Goal: Task Accomplishment & Management: Manage account settings

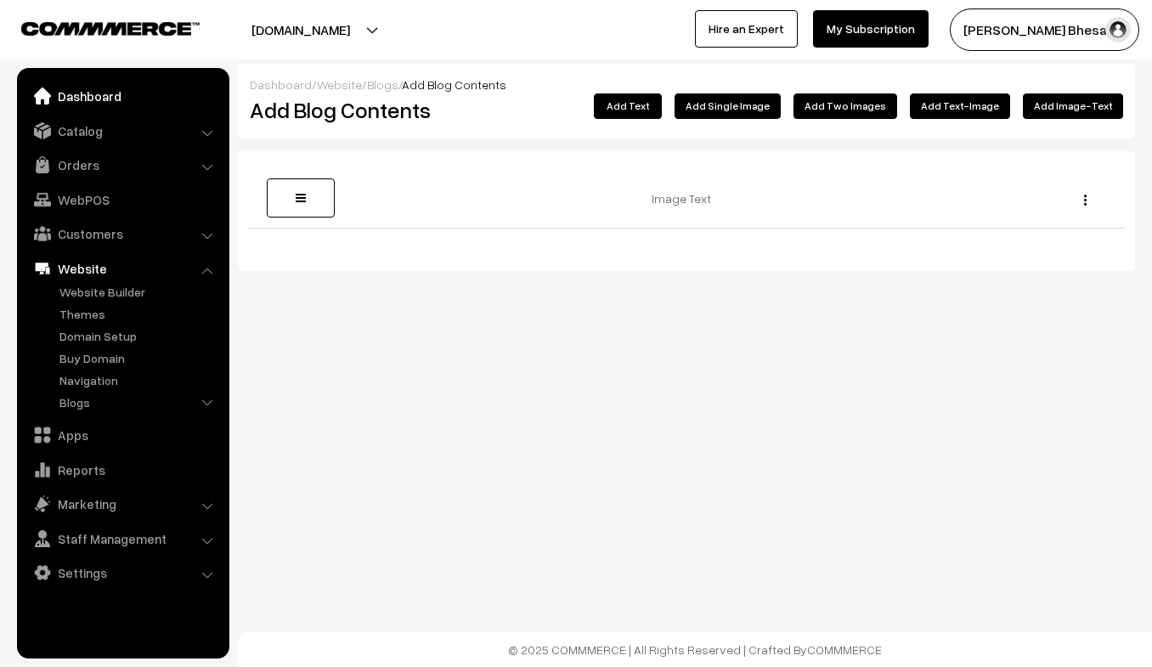
click at [74, 100] on link "Dashboard" at bounding box center [122, 96] width 202 height 31
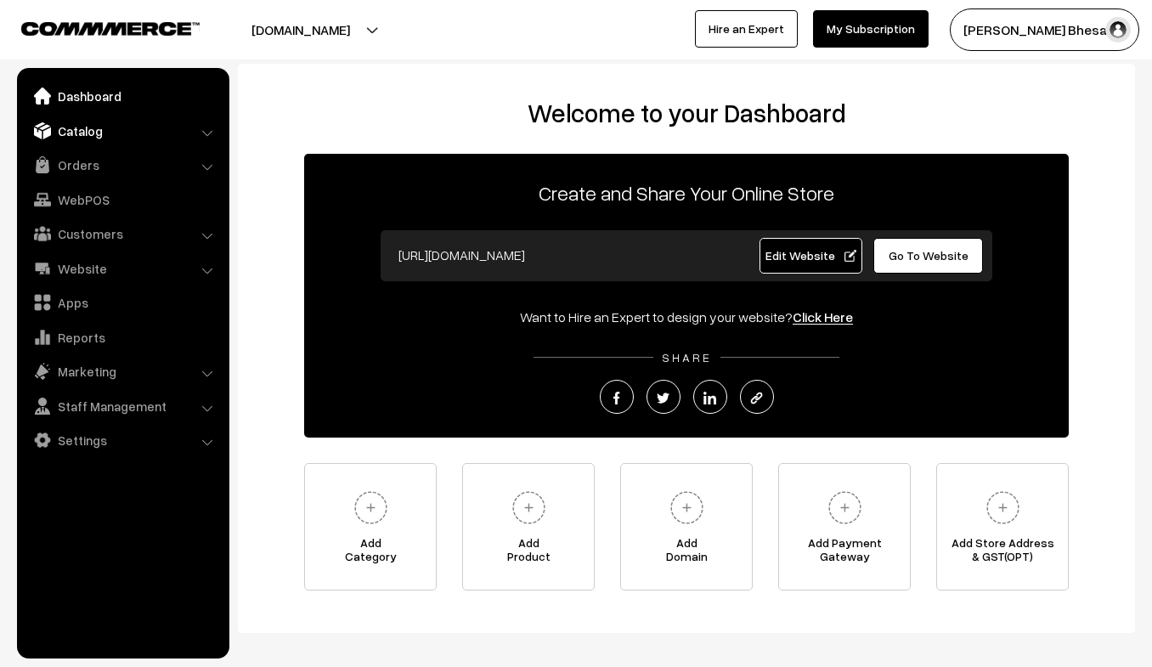
click at [79, 128] on link "Catalog" at bounding box center [122, 131] width 202 height 31
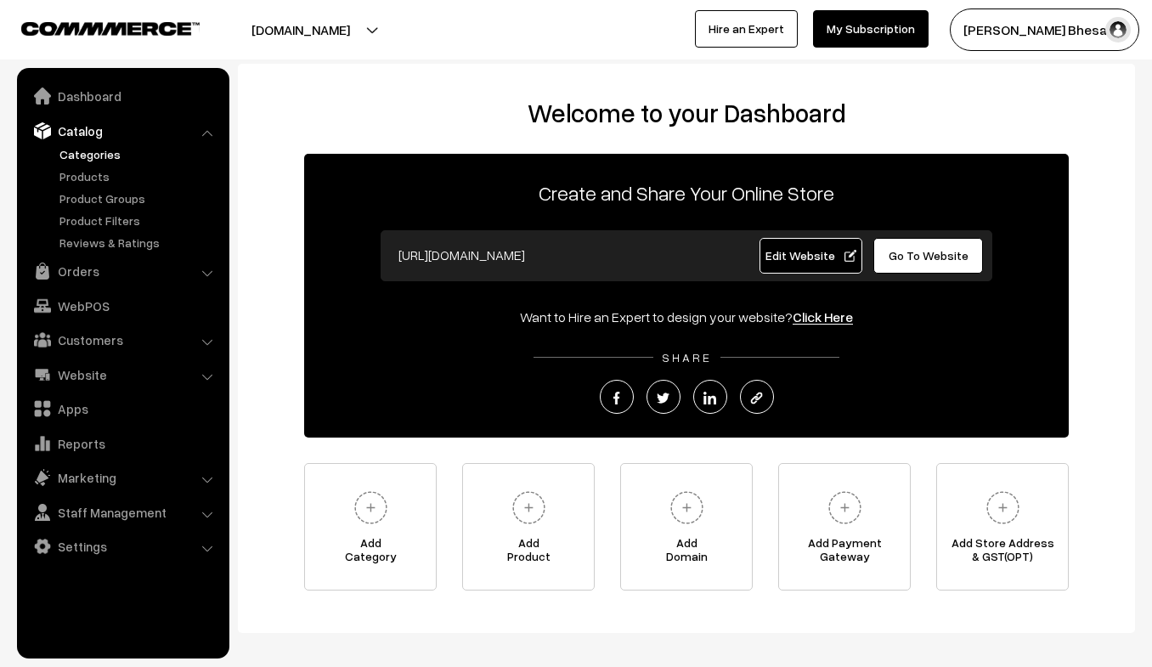
click at [99, 149] on link "Categories" at bounding box center [139, 154] width 168 height 18
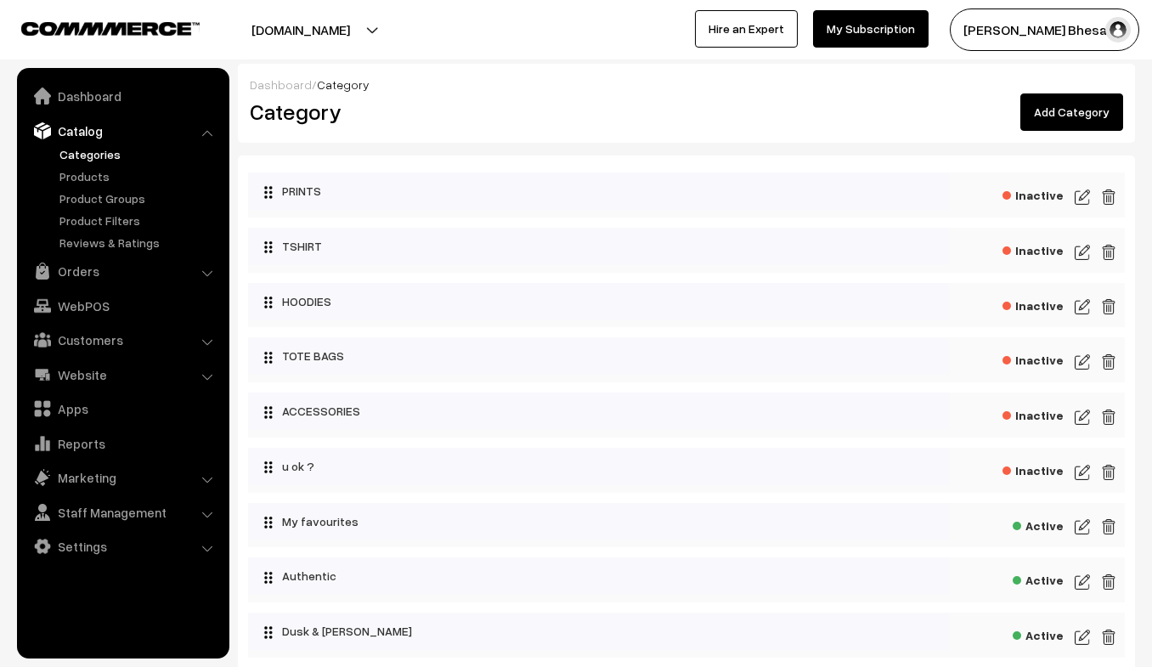
click at [1078, 198] on img at bounding box center [1082, 197] width 15 height 20
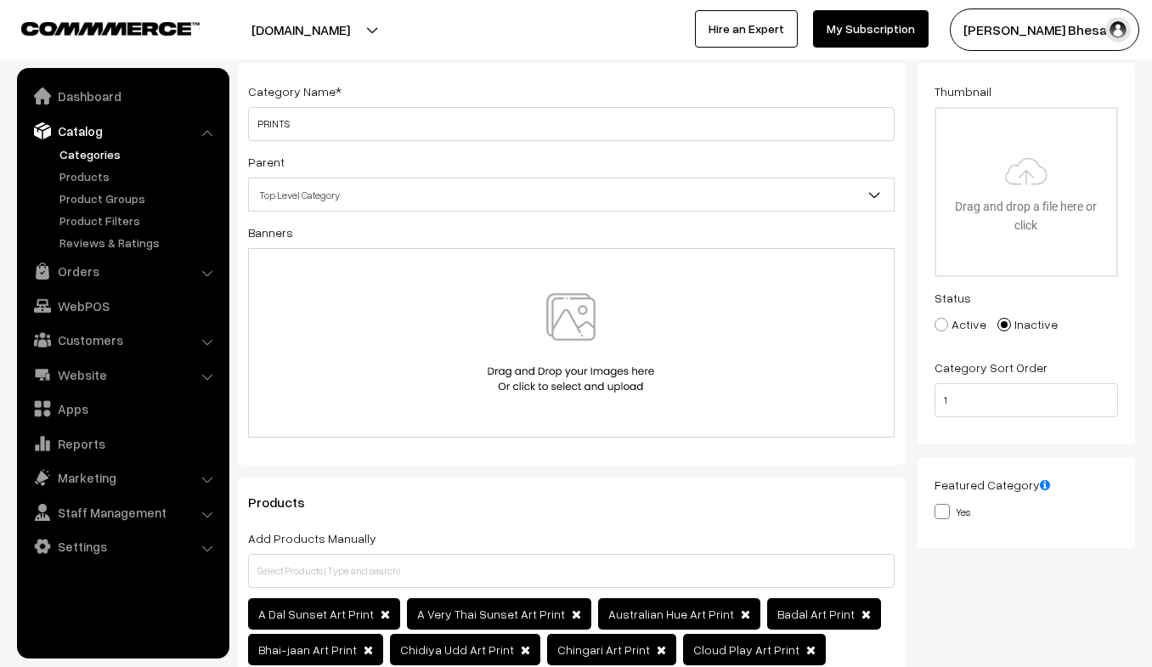
scroll to position [63, 0]
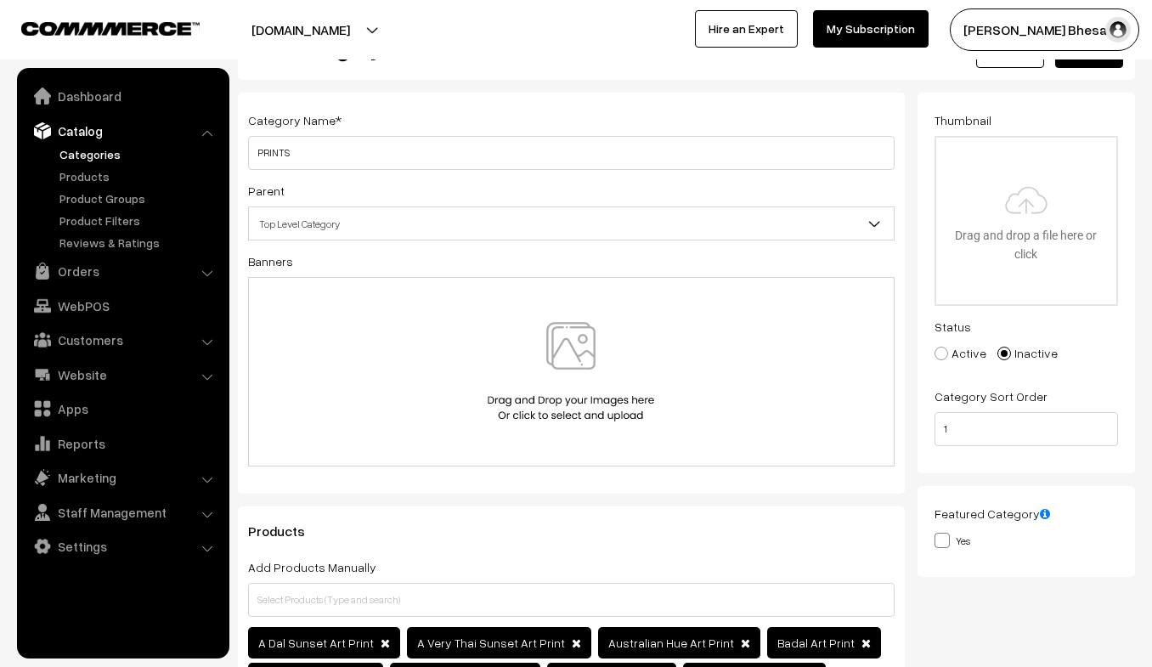
click at [938, 346] on label "Active" at bounding box center [961, 353] width 52 height 18
click at [937, 346] on input "Active" at bounding box center [931, 341] width 11 height 11
radio input "true"
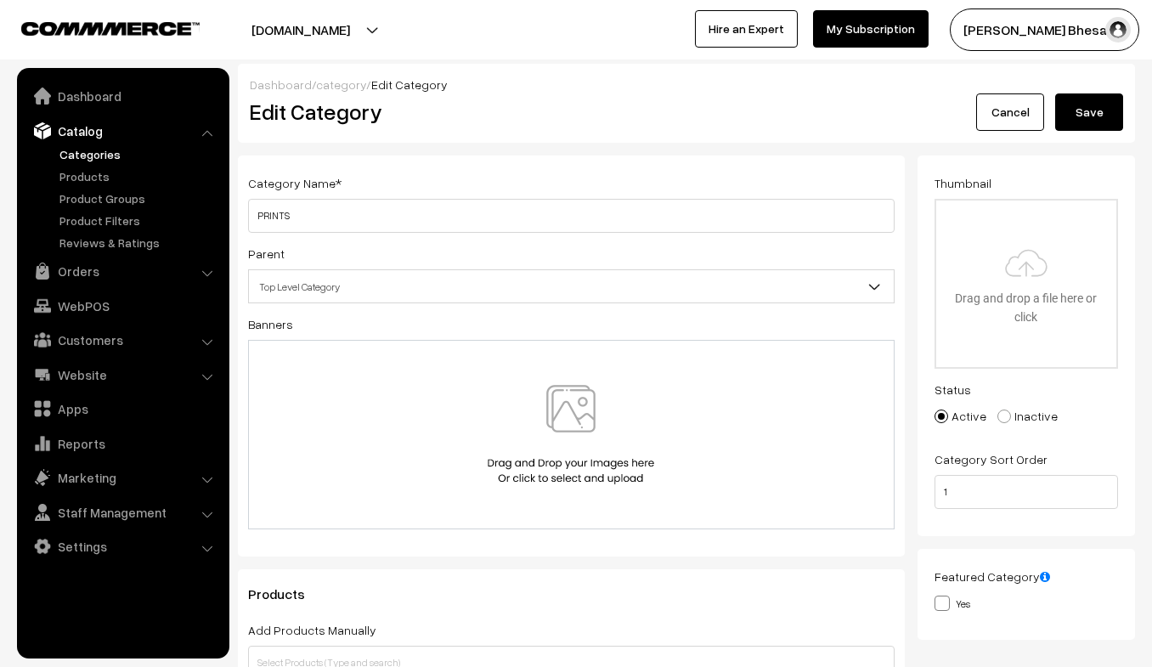
click at [1083, 126] on button "Save" at bounding box center [1089, 111] width 68 height 37
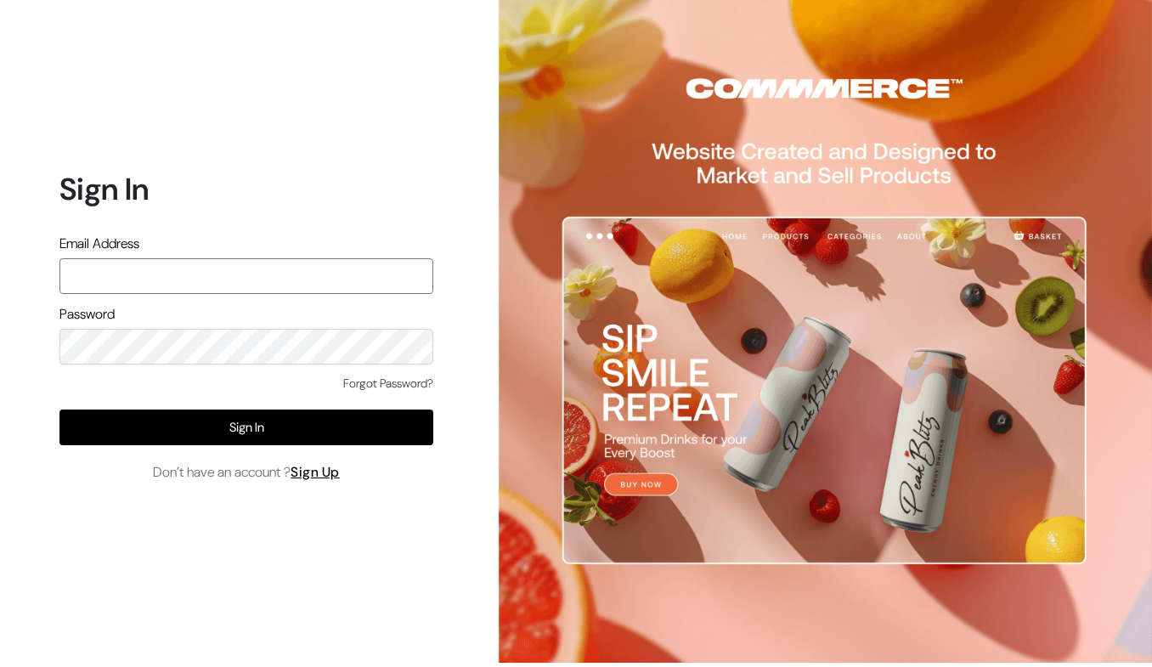
type input "rushad93@gmail.com"
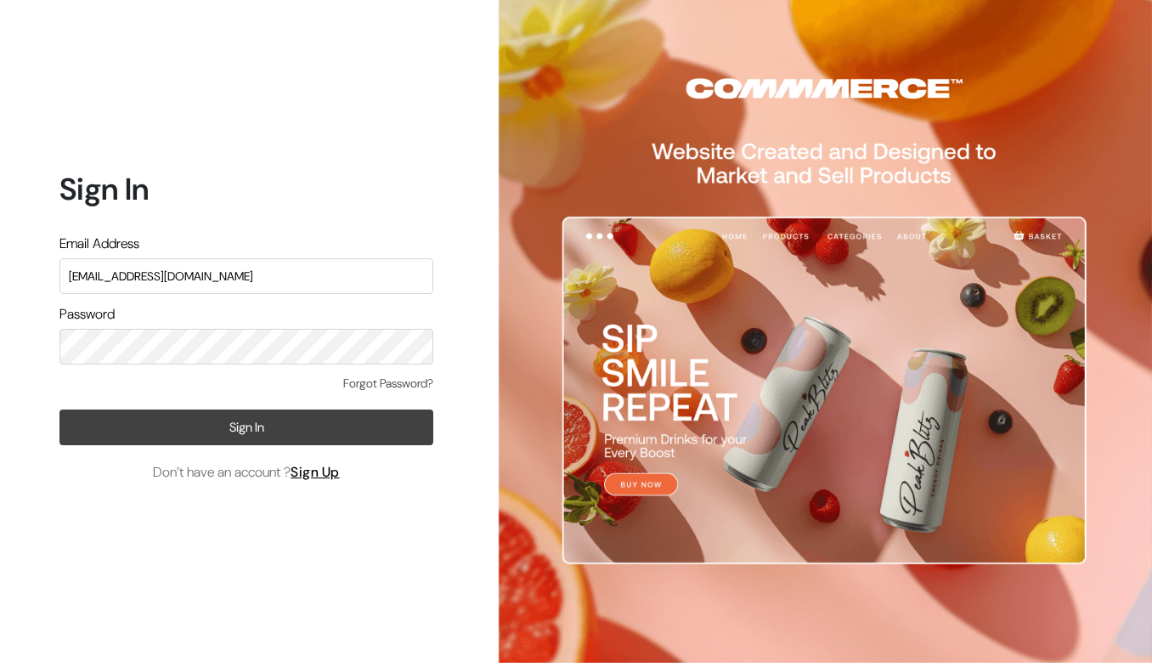
click at [194, 429] on button "Sign In" at bounding box center [246, 428] width 374 height 36
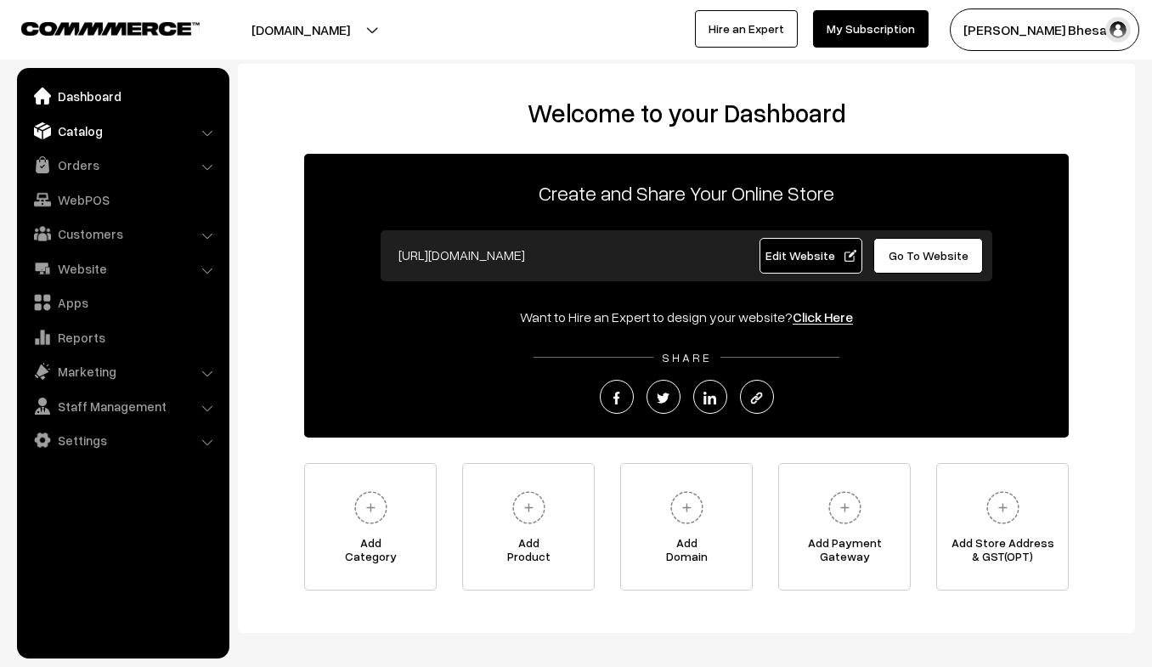
click at [44, 122] on img at bounding box center [42, 130] width 17 height 17
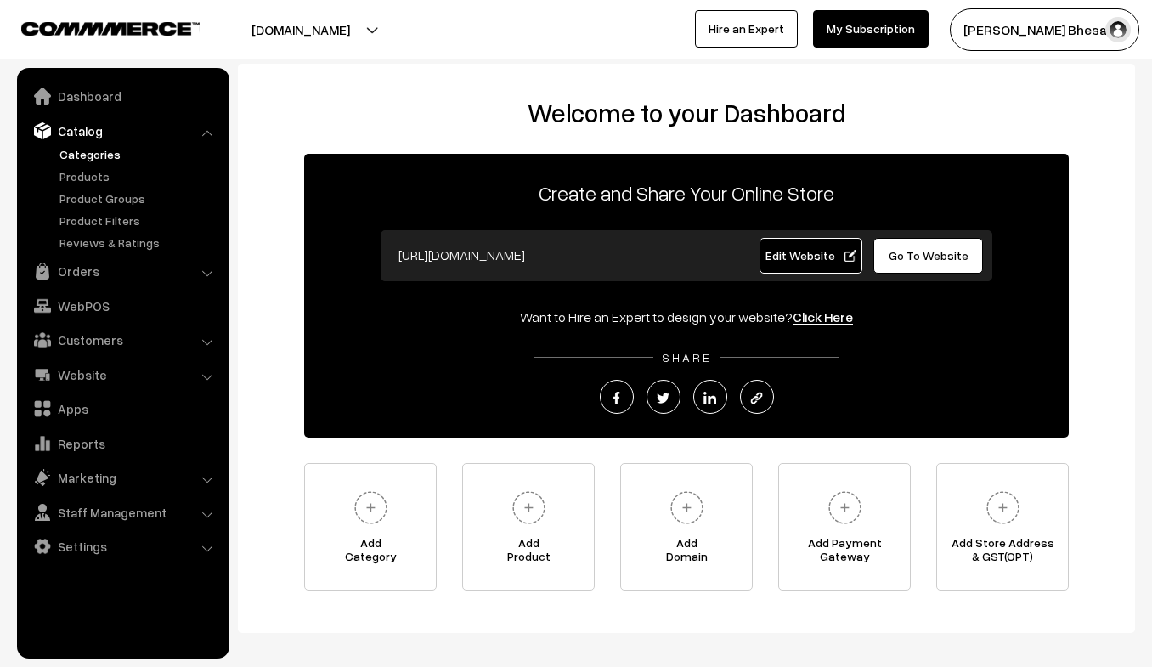
click at [91, 155] on link "Categories" at bounding box center [139, 154] width 168 height 18
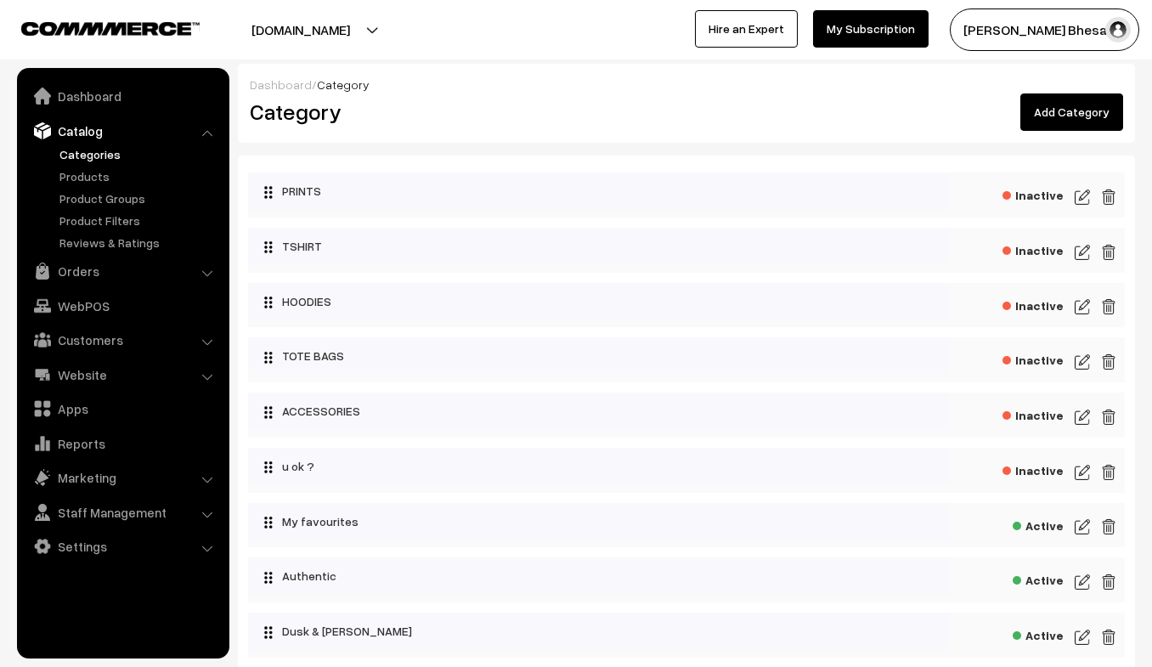
click at [1081, 197] on img at bounding box center [1082, 197] width 15 height 20
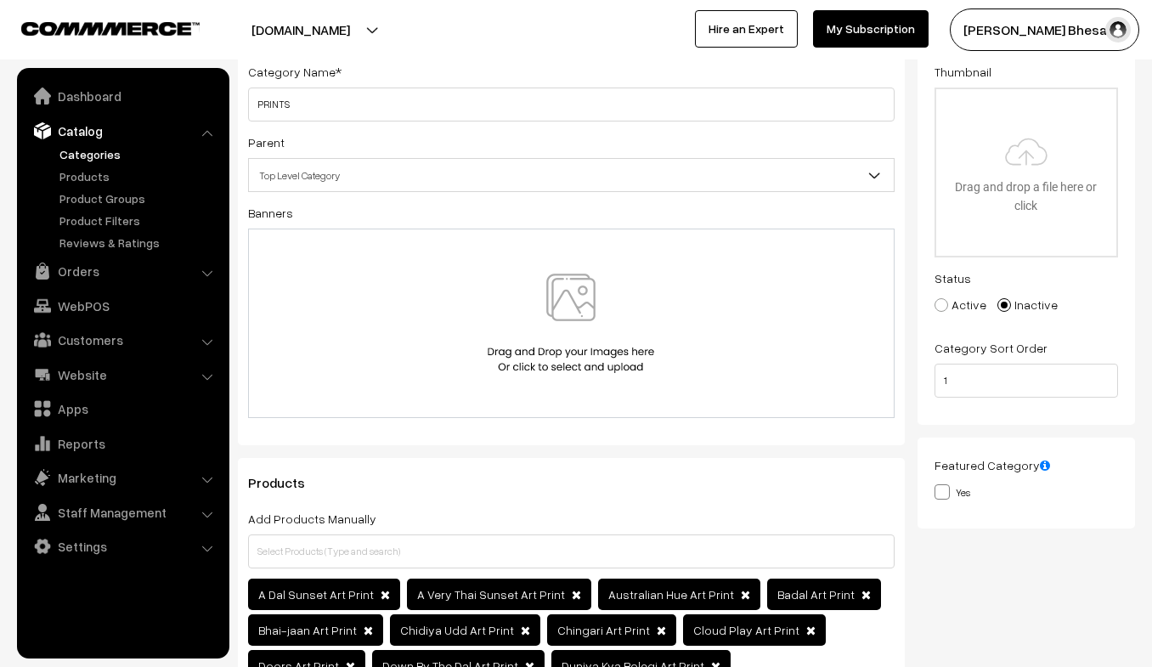
scroll to position [123, 0]
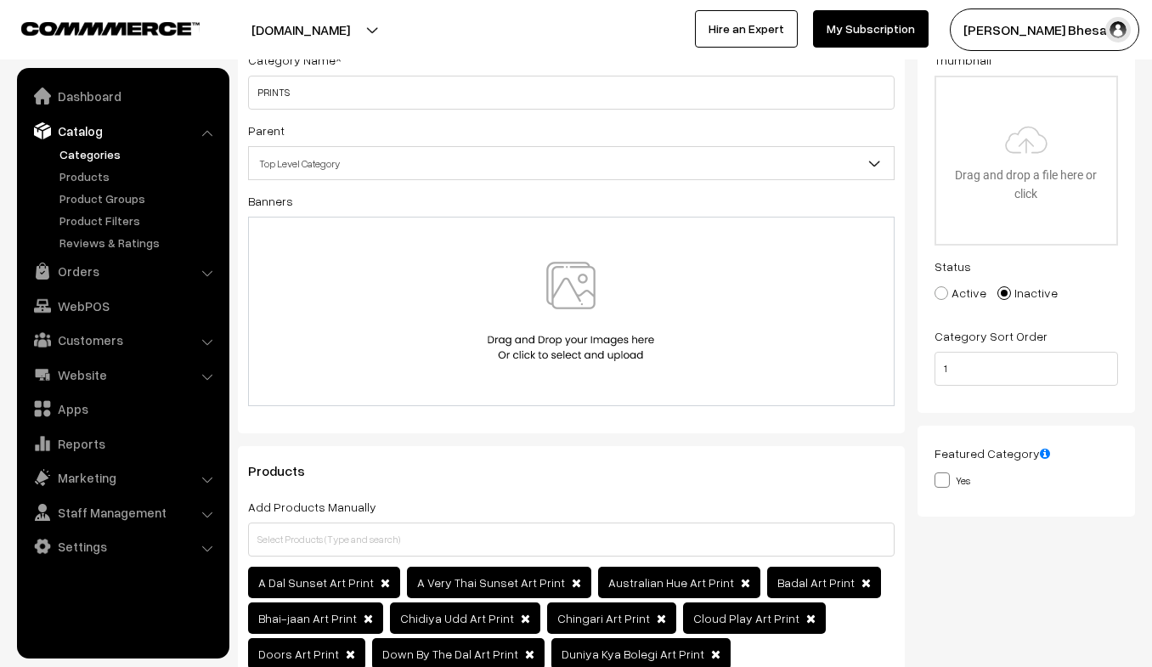
click at [946, 292] on span at bounding box center [942, 293] width 14 height 14
click at [937, 286] on input "Active" at bounding box center [931, 280] width 11 height 11
radio input "true"
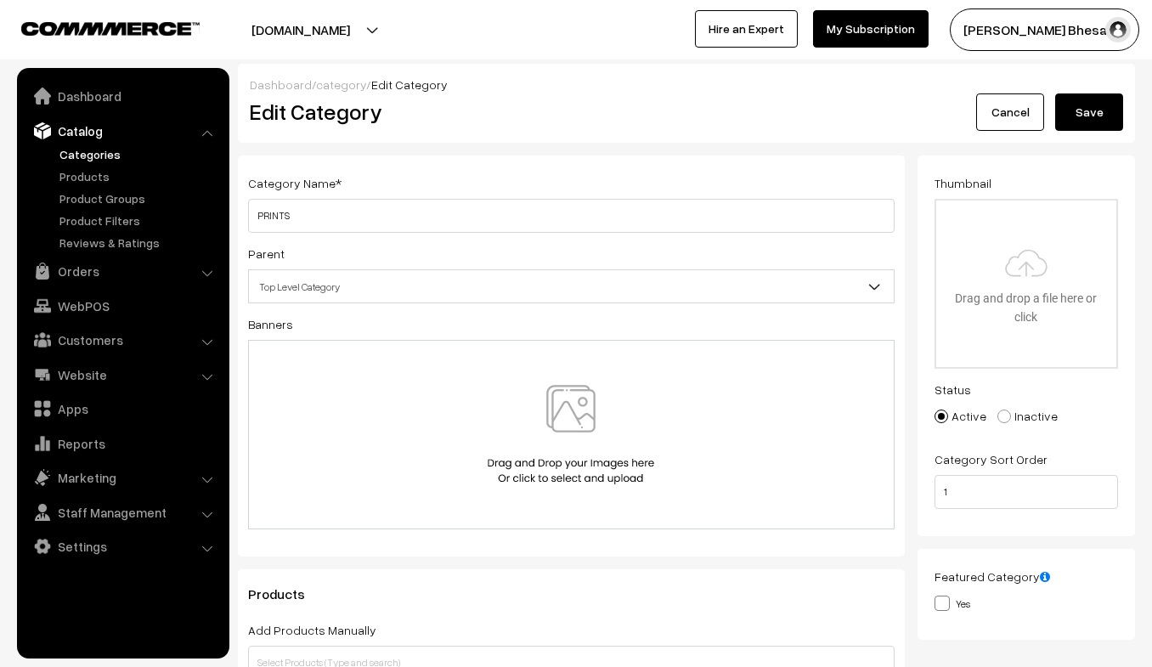
click at [1071, 116] on button "Save" at bounding box center [1089, 111] width 68 height 37
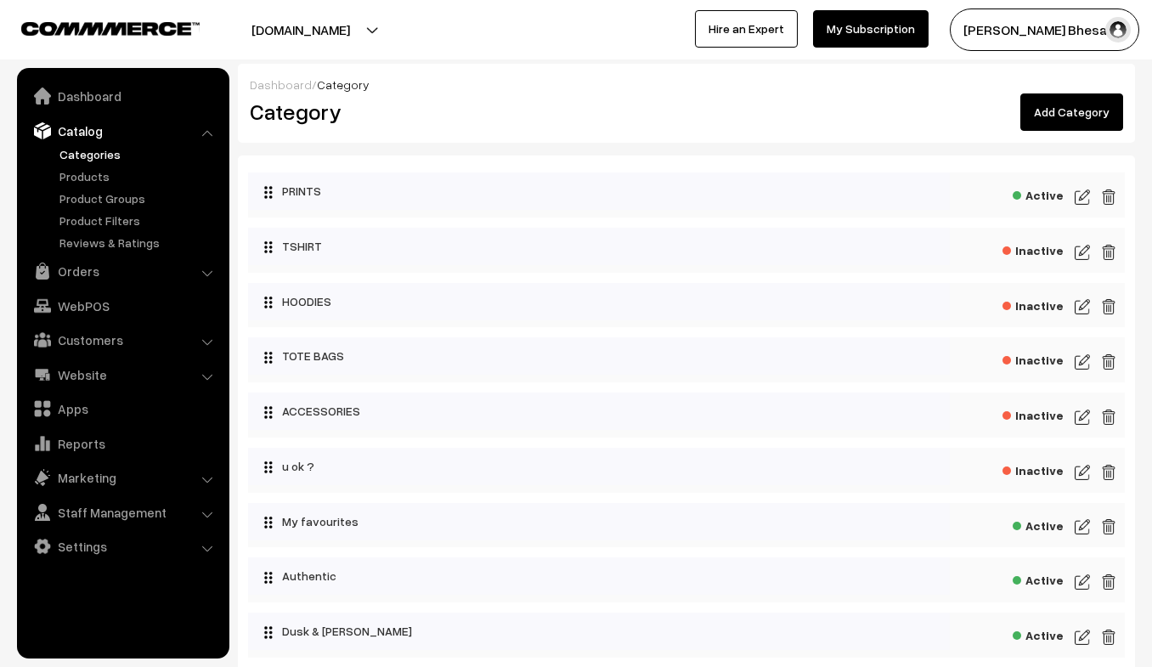
click at [1085, 257] on img at bounding box center [1082, 252] width 15 height 20
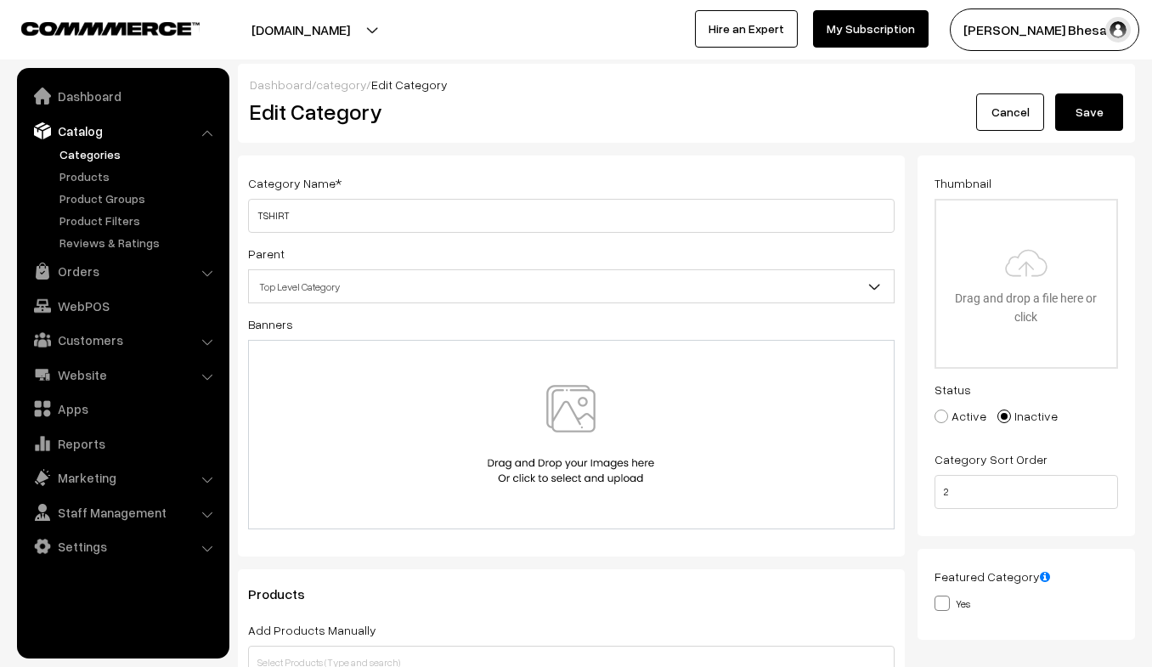
click at [935, 415] on span at bounding box center [942, 417] width 14 height 14
click at [934, 410] on input "Active" at bounding box center [931, 403] width 11 height 11
radio input "true"
click at [1073, 122] on button "Save" at bounding box center [1089, 111] width 68 height 37
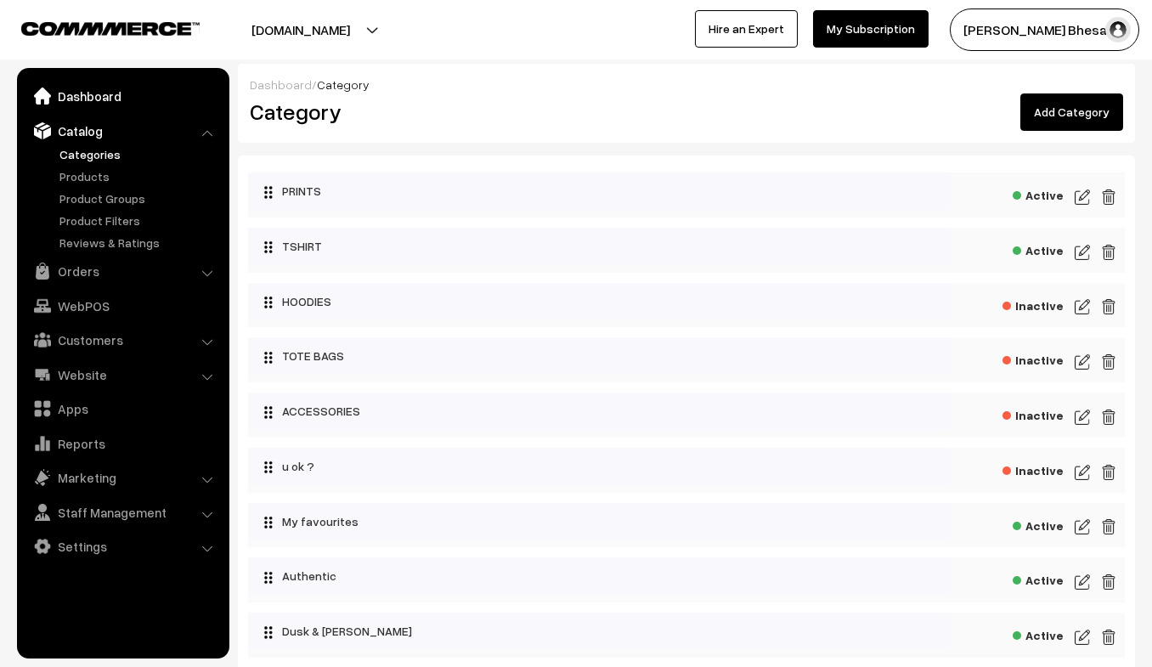
click at [96, 91] on link "Dashboard" at bounding box center [122, 96] width 202 height 31
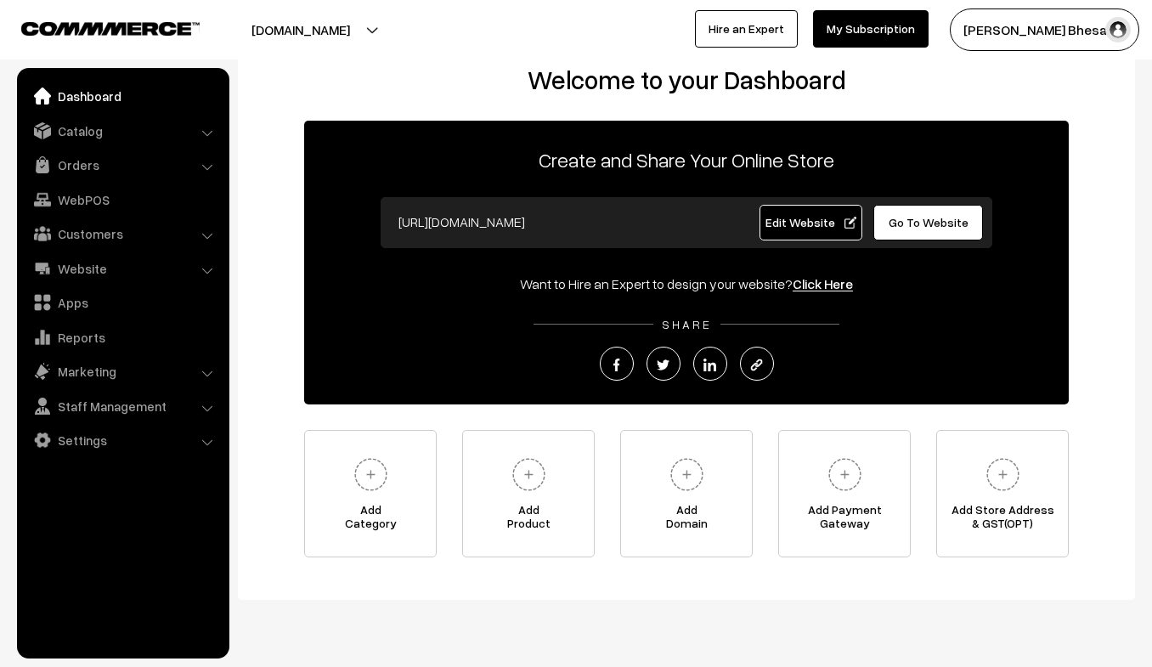
scroll to position [34, 0]
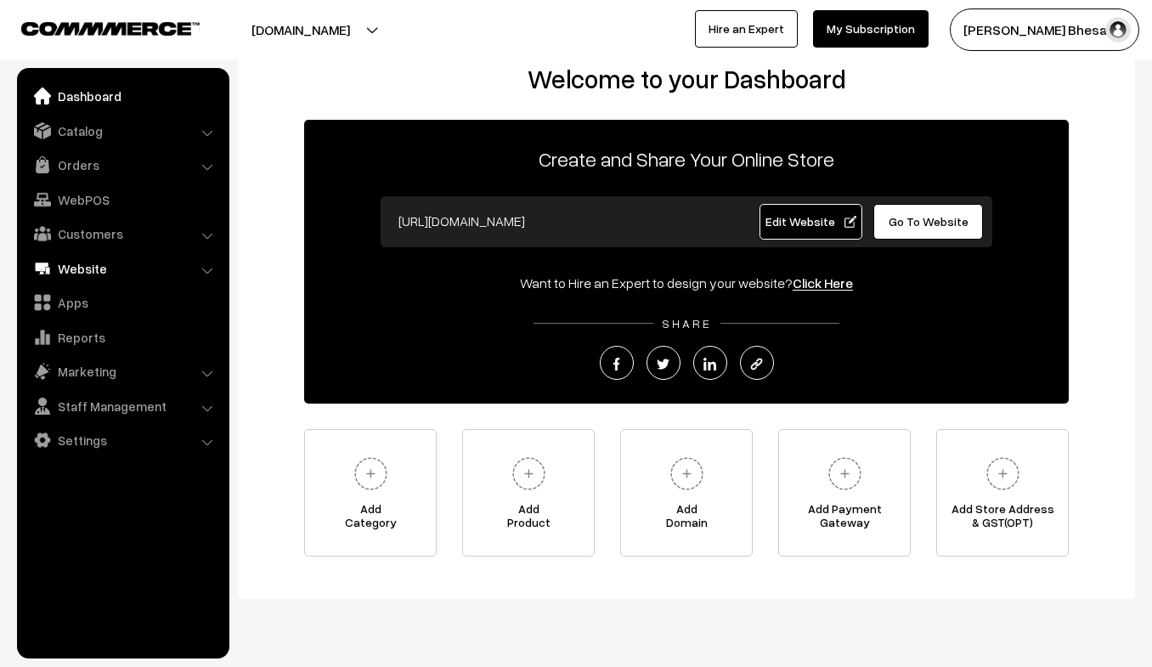
click at [110, 269] on link "Website" at bounding box center [122, 268] width 202 height 31
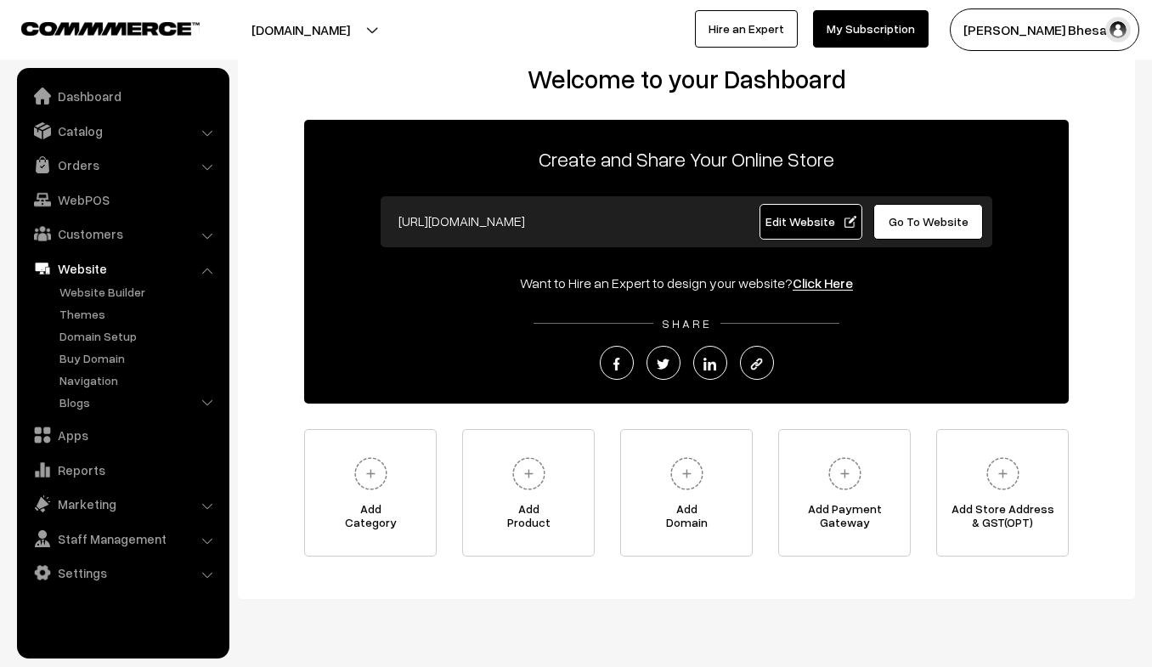
click at [785, 230] on link "Edit Website" at bounding box center [812, 222] width 104 height 36
click at [77, 385] on link "Navigation" at bounding box center [139, 380] width 168 height 18
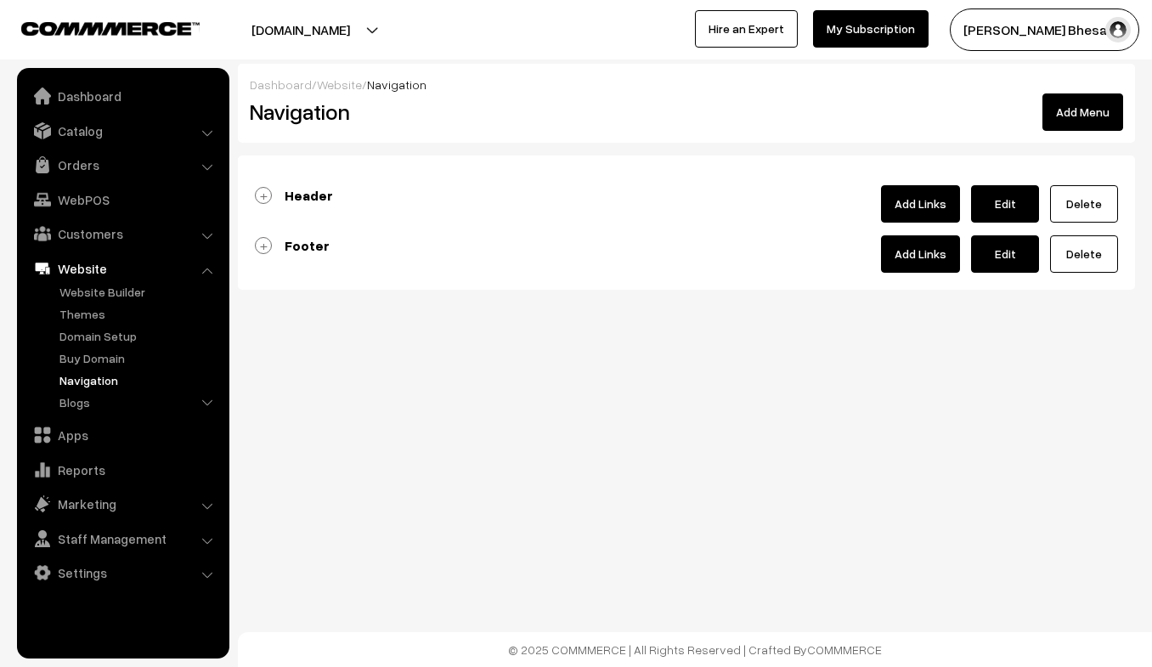
click at [930, 208] on link "Add Links" at bounding box center [920, 203] width 79 height 37
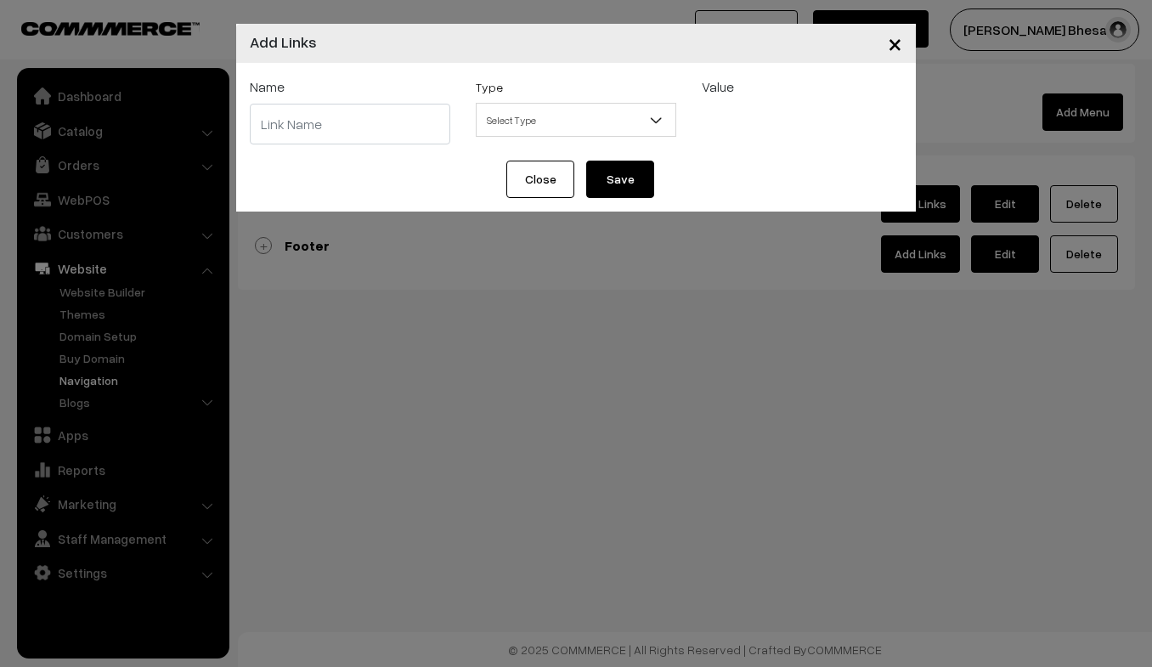
click at [890, 52] on span "×" at bounding box center [895, 42] width 14 height 31
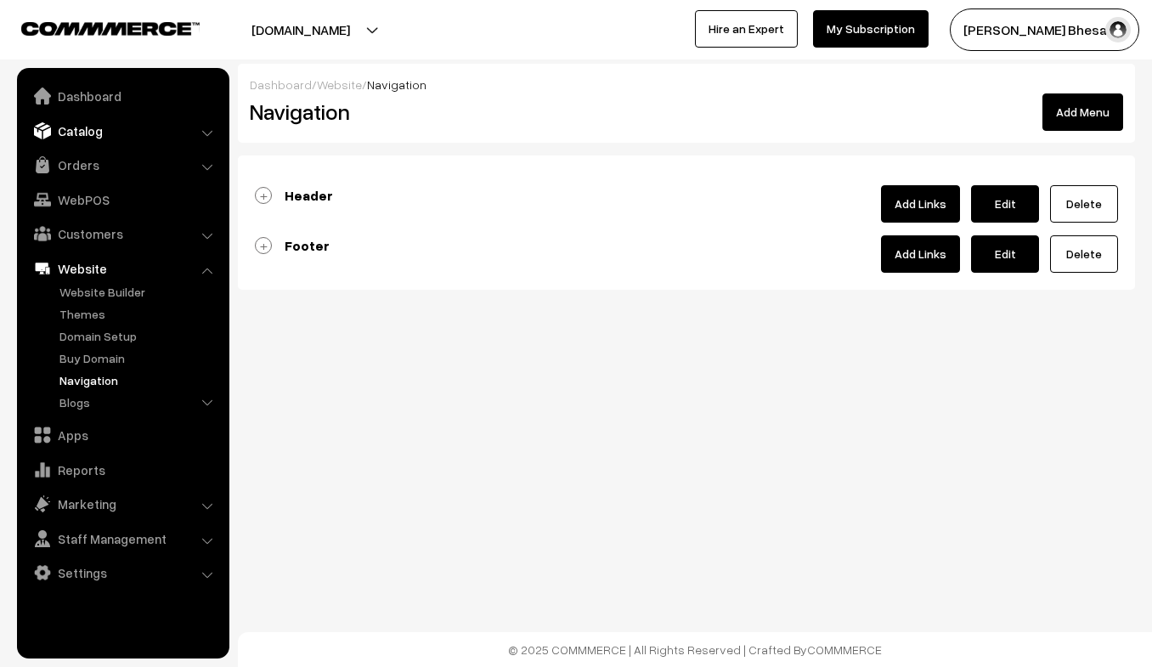
click at [88, 126] on link "Catalog" at bounding box center [122, 131] width 202 height 31
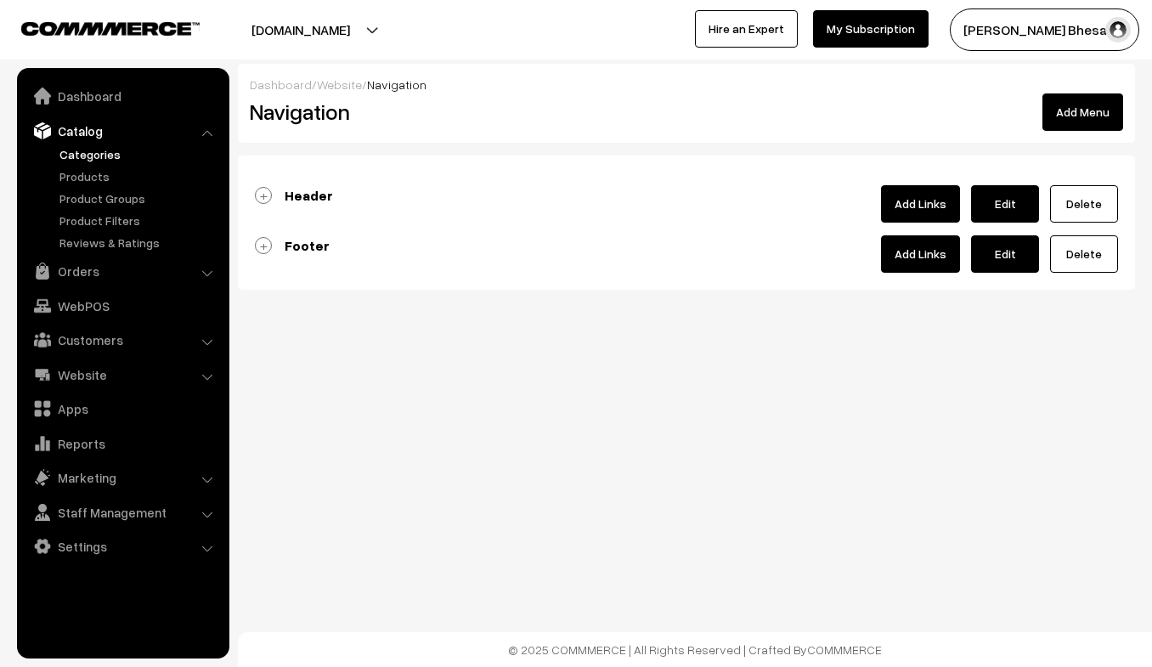
click at [83, 153] on link "Categories" at bounding box center [139, 154] width 168 height 18
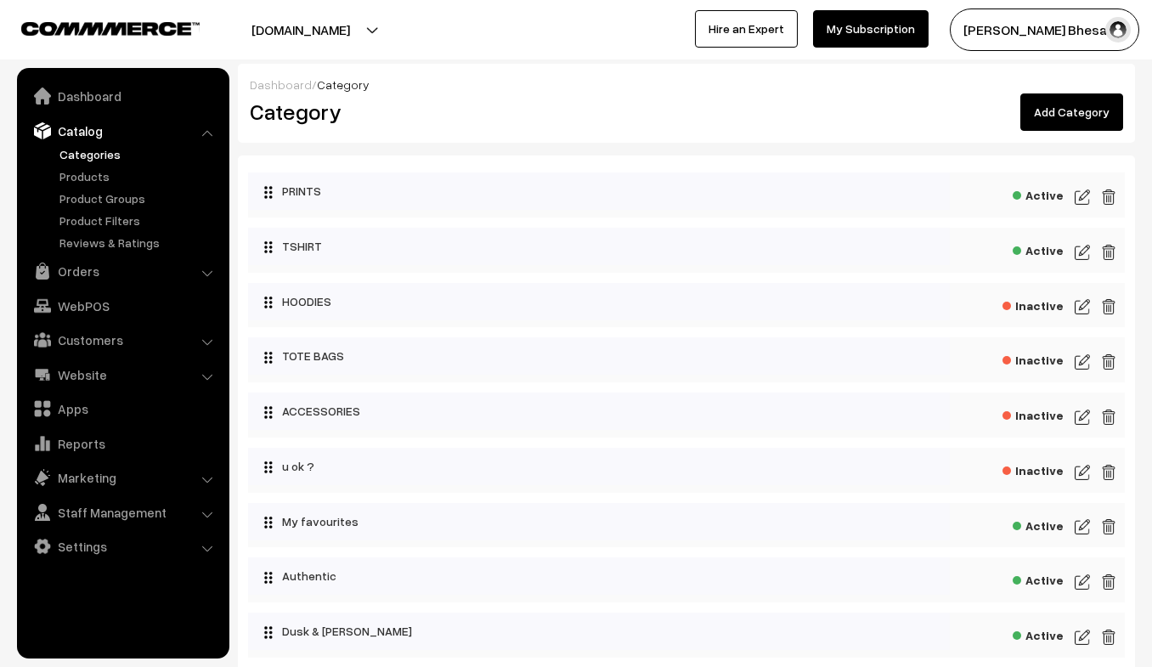
click at [1086, 304] on img at bounding box center [1082, 307] width 15 height 20
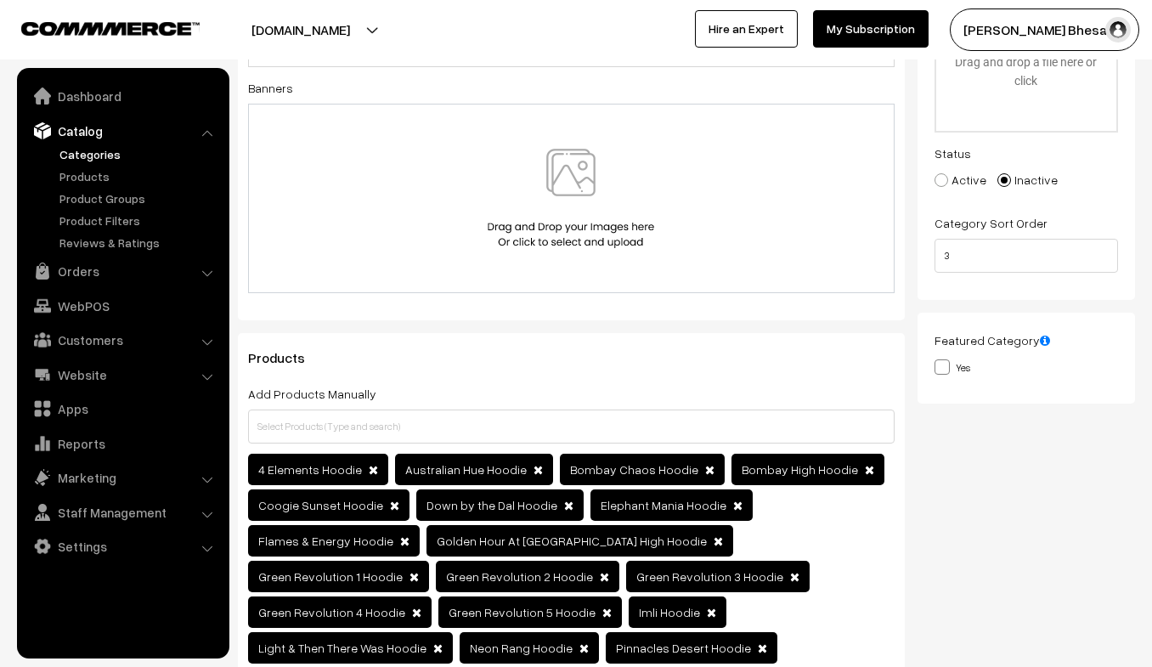
scroll to position [182, 0]
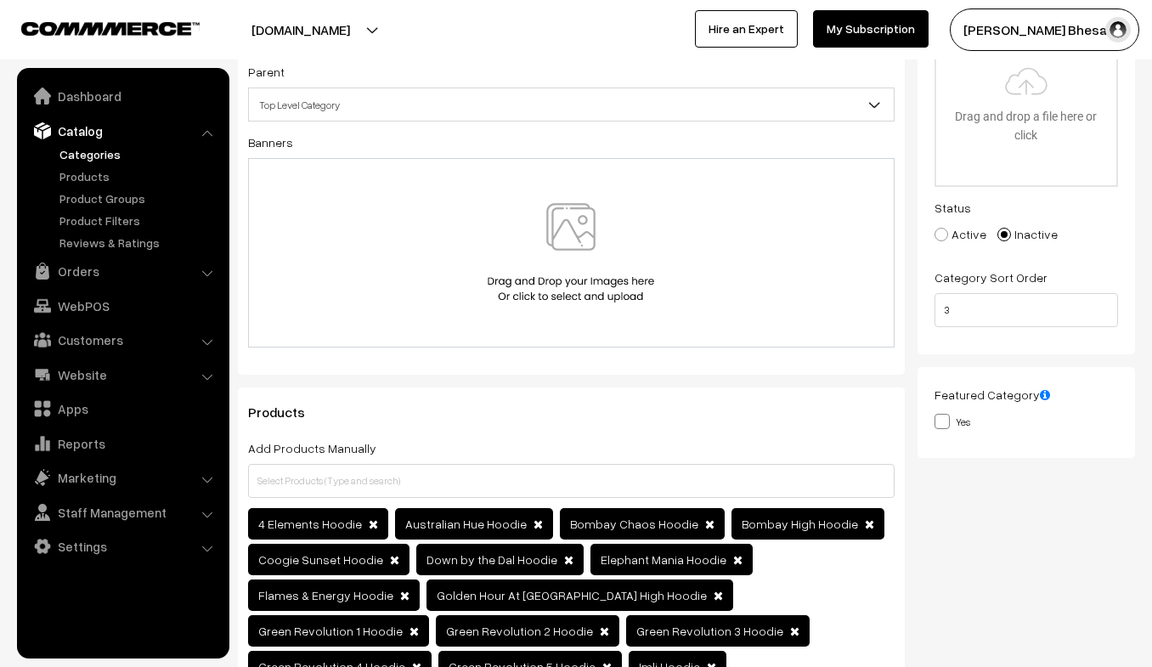
click at [935, 235] on span at bounding box center [942, 235] width 14 height 14
click at [935, 228] on input "Active" at bounding box center [931, 222] width 11 height 11
radio input "true"
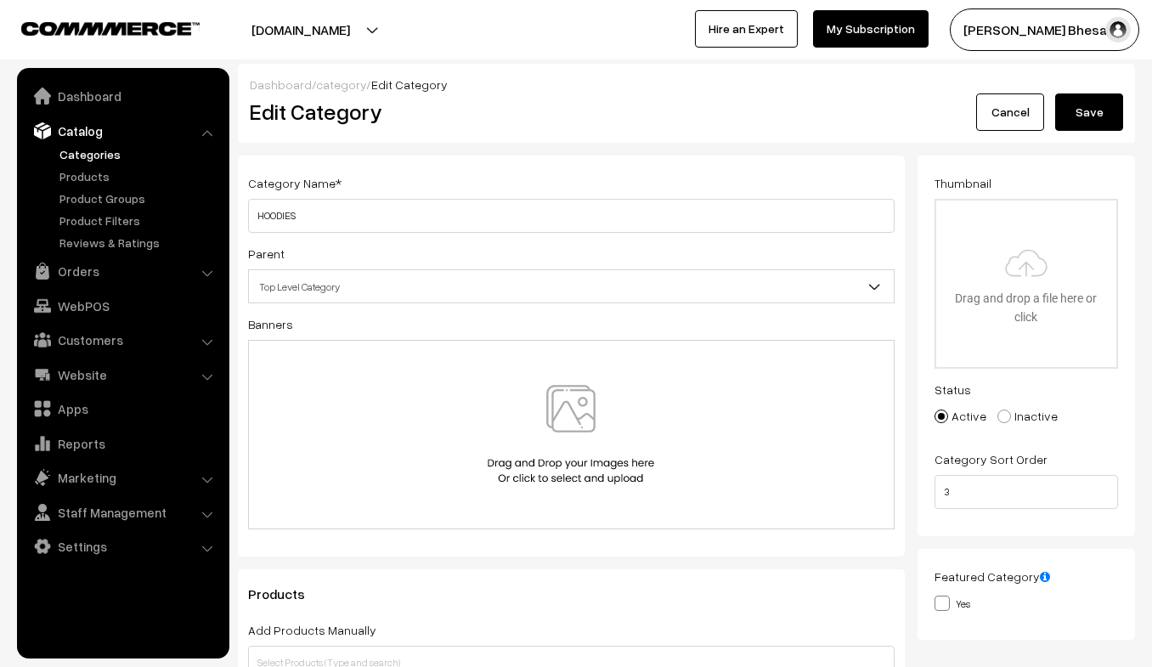
click at [1100, 107] on button "Save" at bounding box center [1089, 111] width 68 height 37
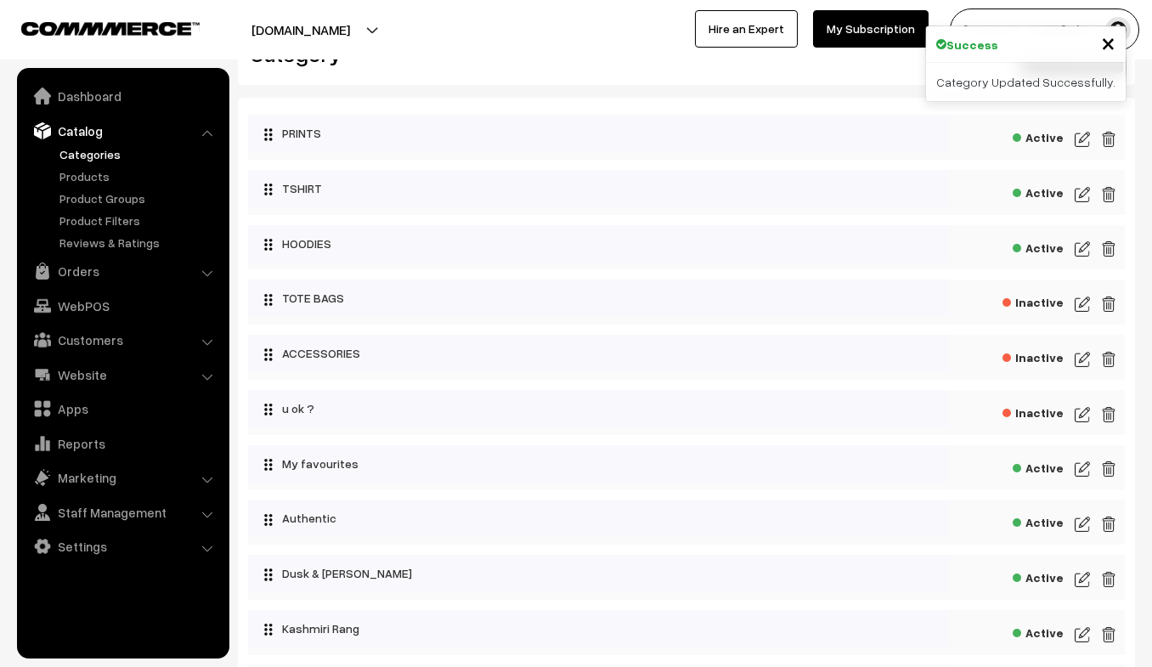
scroll to position [60, 0]
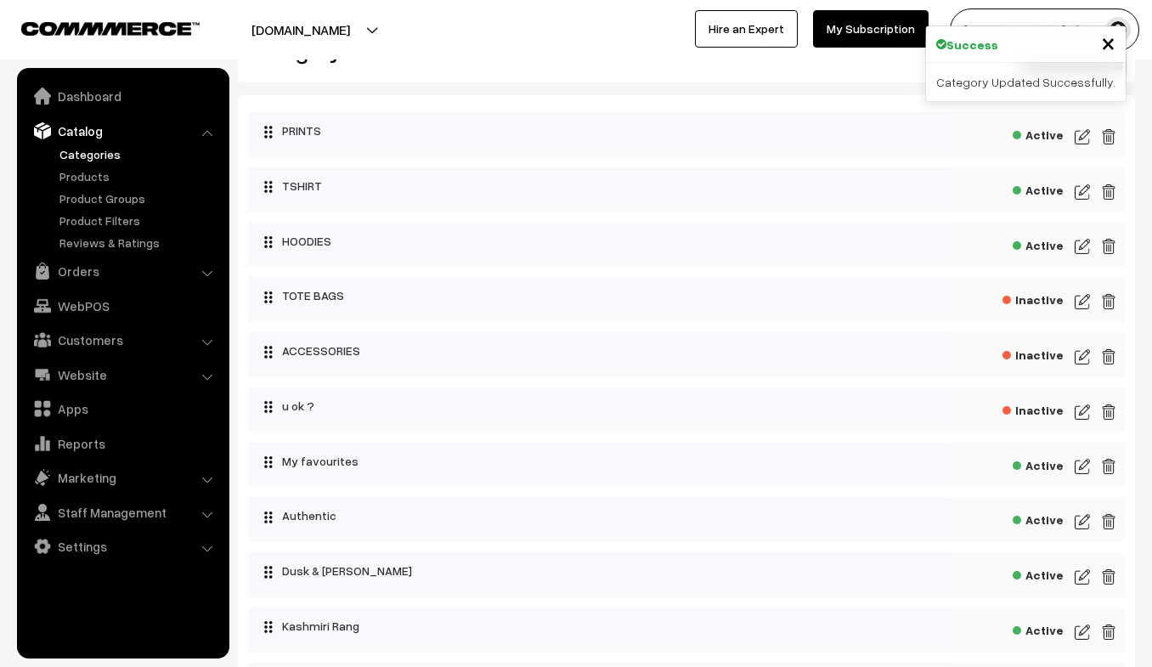
click at [1079, 303] on img at bounding box center [1082, 301] width 15 height 20
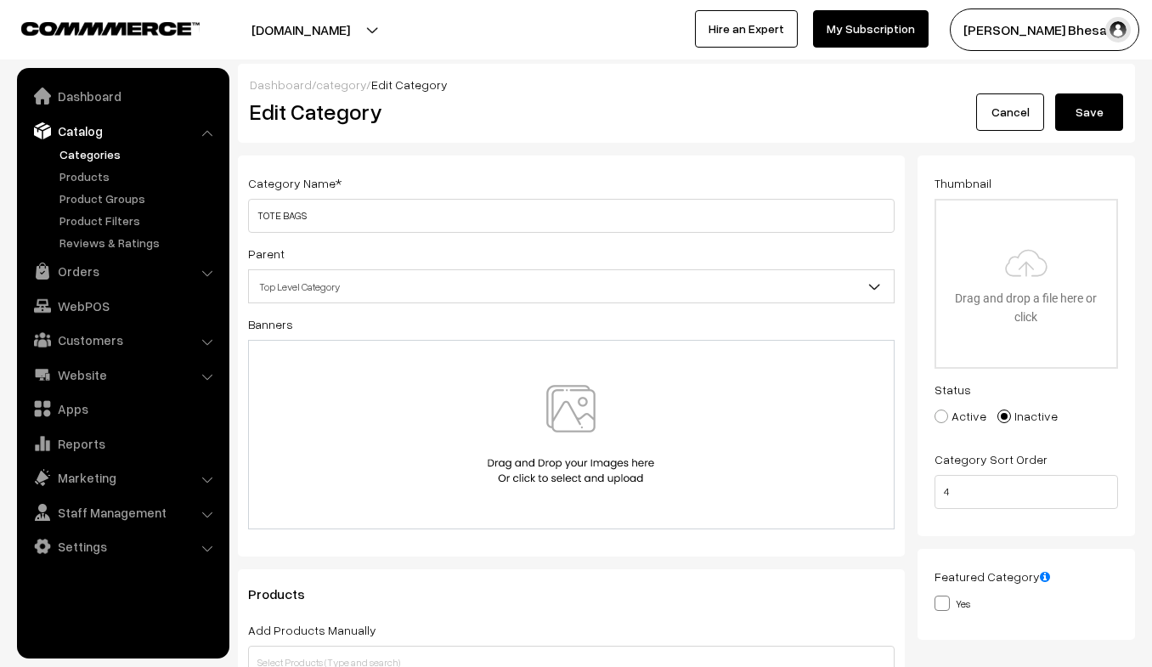
click at [945, 419] on span at bounding box center [942, 417] width 14 height 14
click at [937, 410] on input "Active" at bounding box center [931, 403] width 11 height 11
radio input "true"
click at [1096, 104] on button "Save" at bounding box center [1089, 111] width 68 height 37
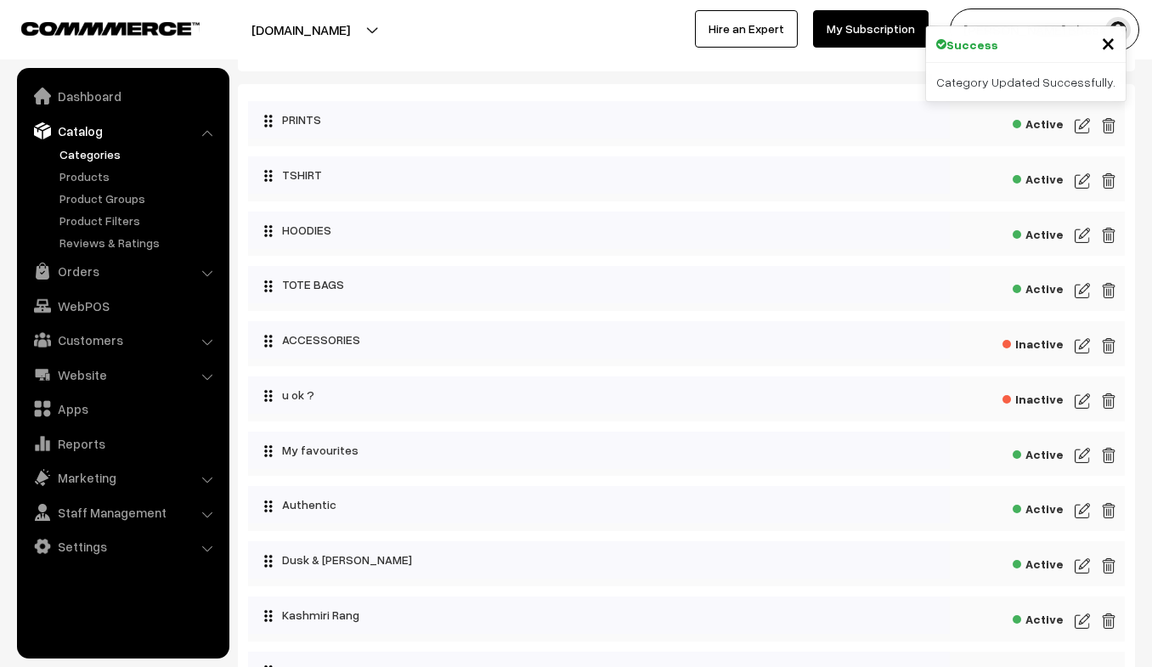
scroll to position [83, 0]
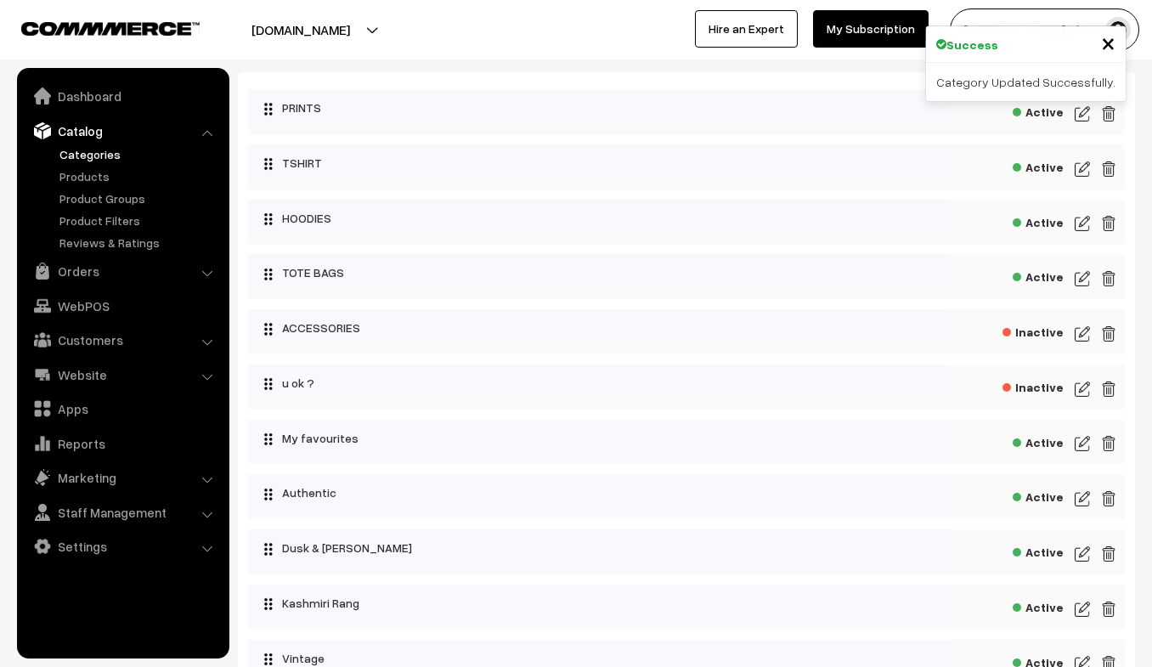
click at [1082, 334] on img at bounding box center [1082, 334] width 15 height 20
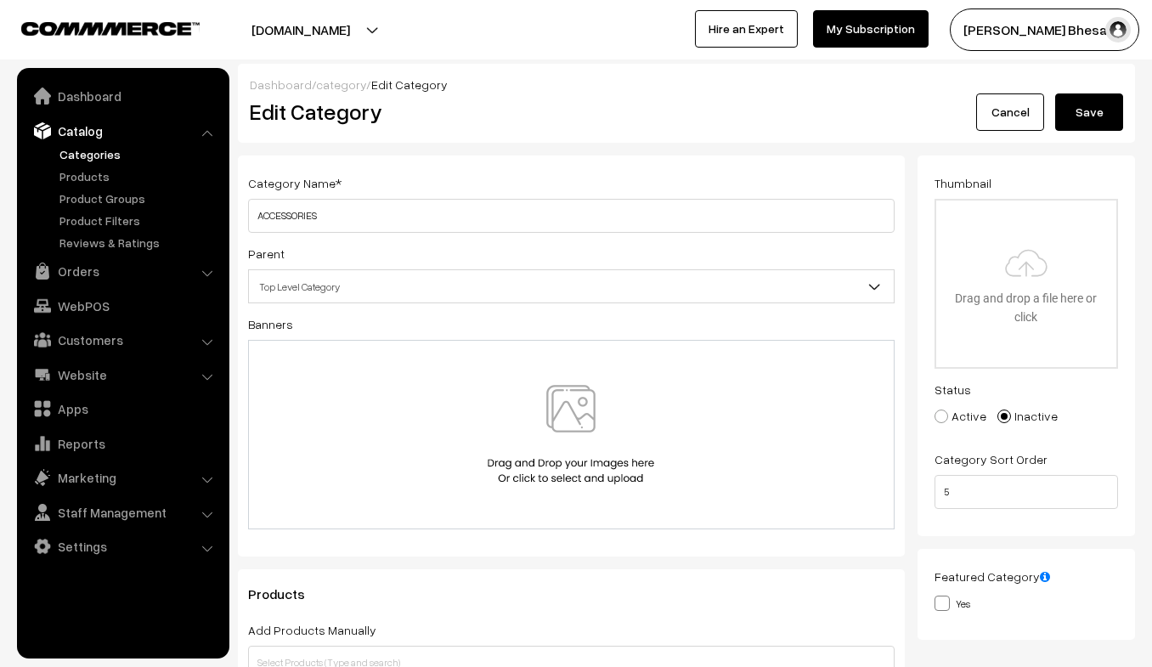
click at [1085, 116] on button "Save" at bounding box center [1089, 111] width 68 height 37
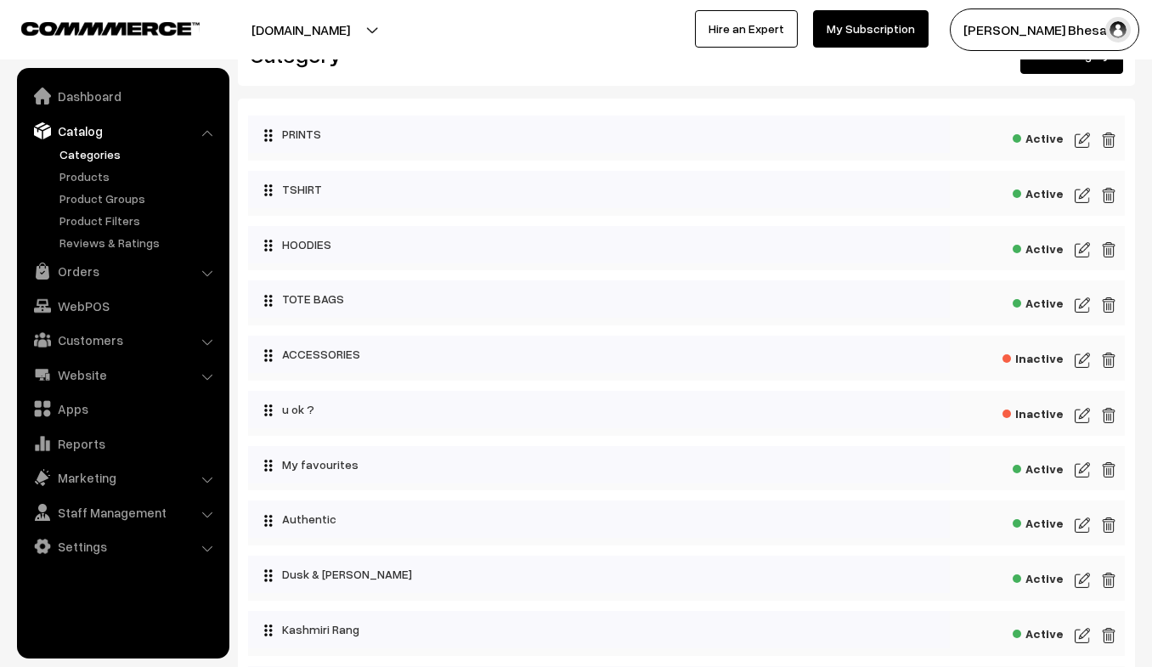
scroll to position [58, 0]
click at [1087, 347] on div "Inactive" at bounding box center [686, 357] width 877 height 45
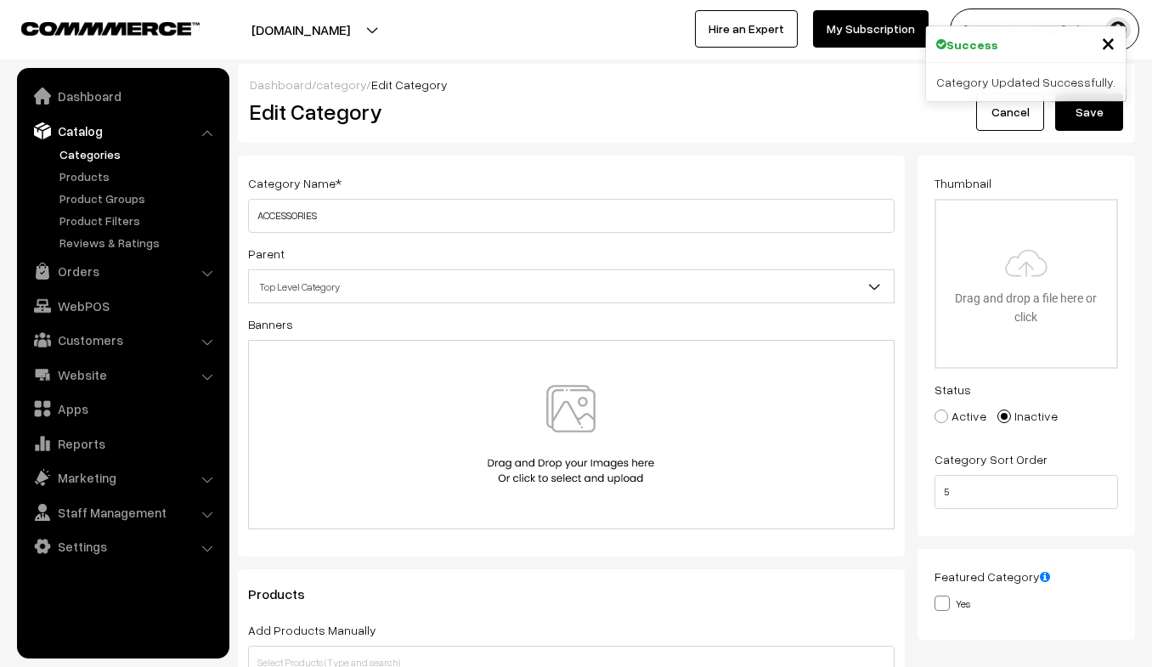
click at [1081, 116] on button "Save" at bounding box center [1089, 111] width 68 height 37
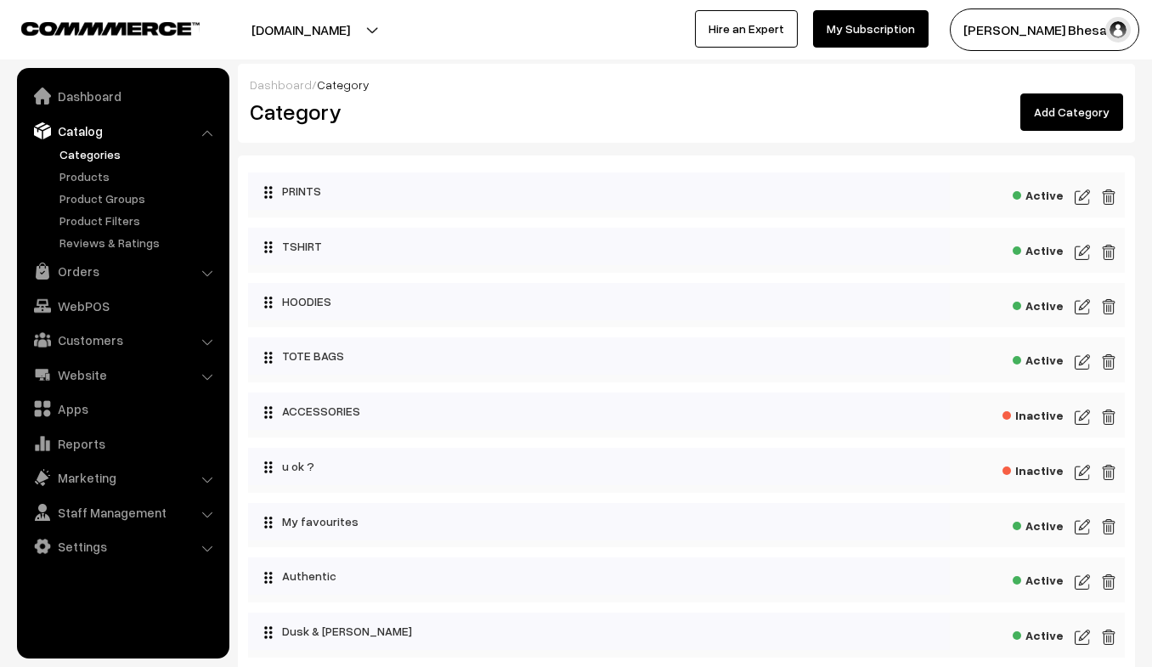
click at [1081, 196] on img at bounding box center [1082, 197] width 15 height 20
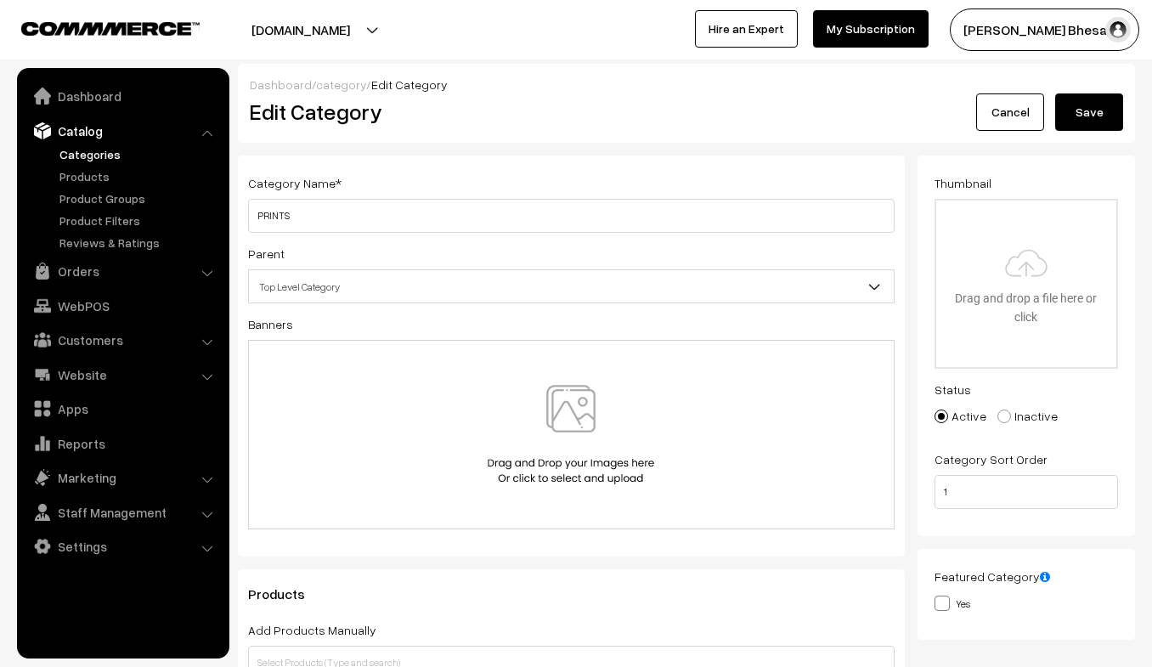
click at [1087, 120] on button "Save" at bounding box center [1089, 111] width 68 height 37
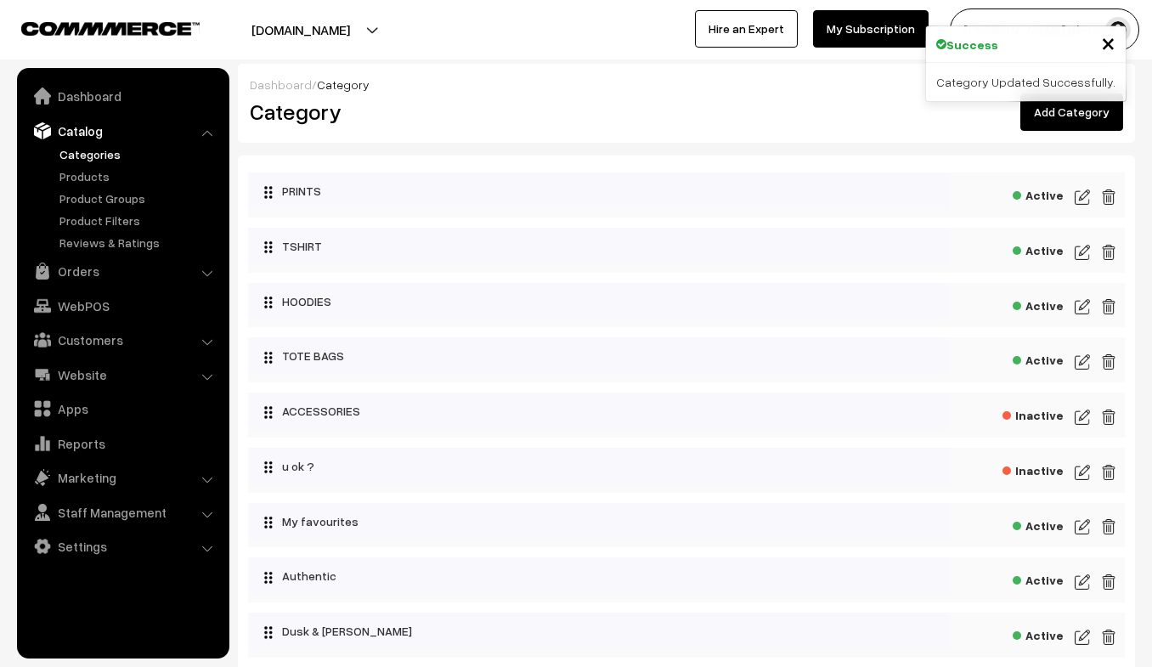
click at [1077, 247] on img at bounding box center [1082, 252] width 15 height 20
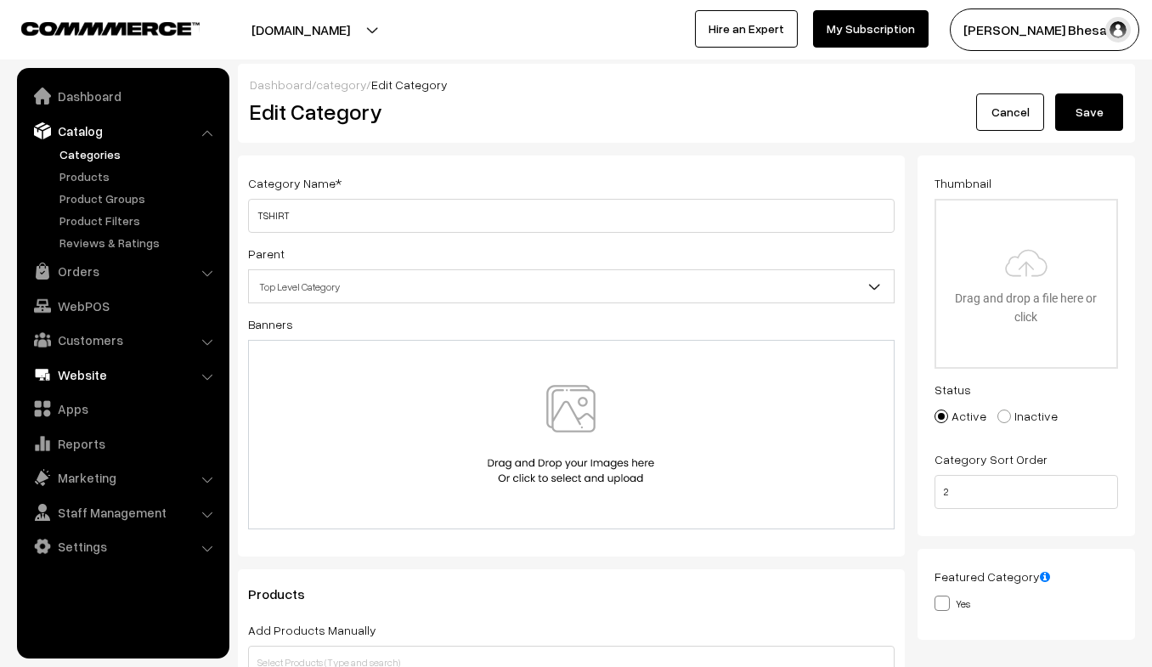
click at [84, 375] on link "Website" at bounding box center [122, 374] width 202 height 31
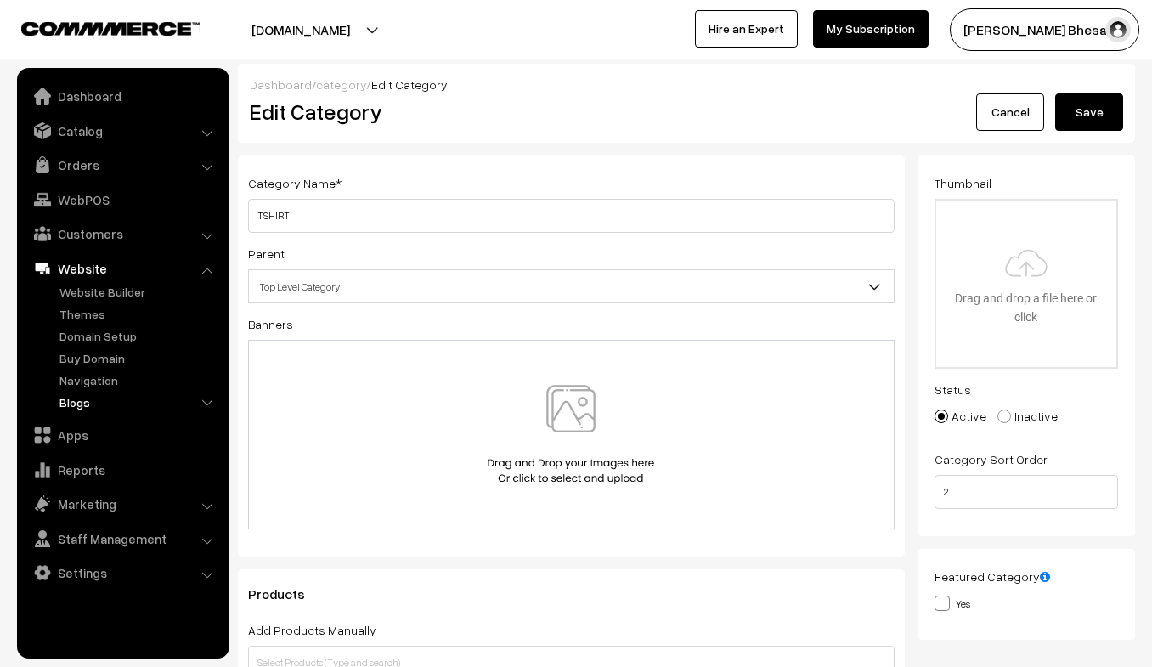
scroll to position [16, 0]
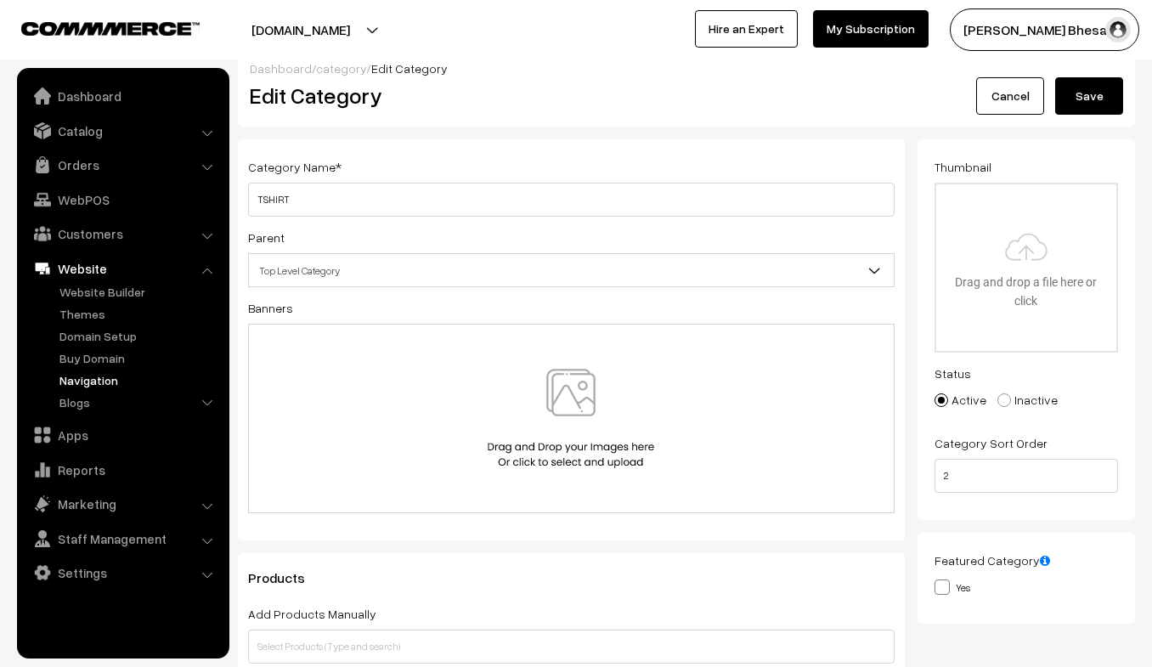
click at [91, 383] on link "Navigation" at bounding box center [139, 380] width 168 height 18
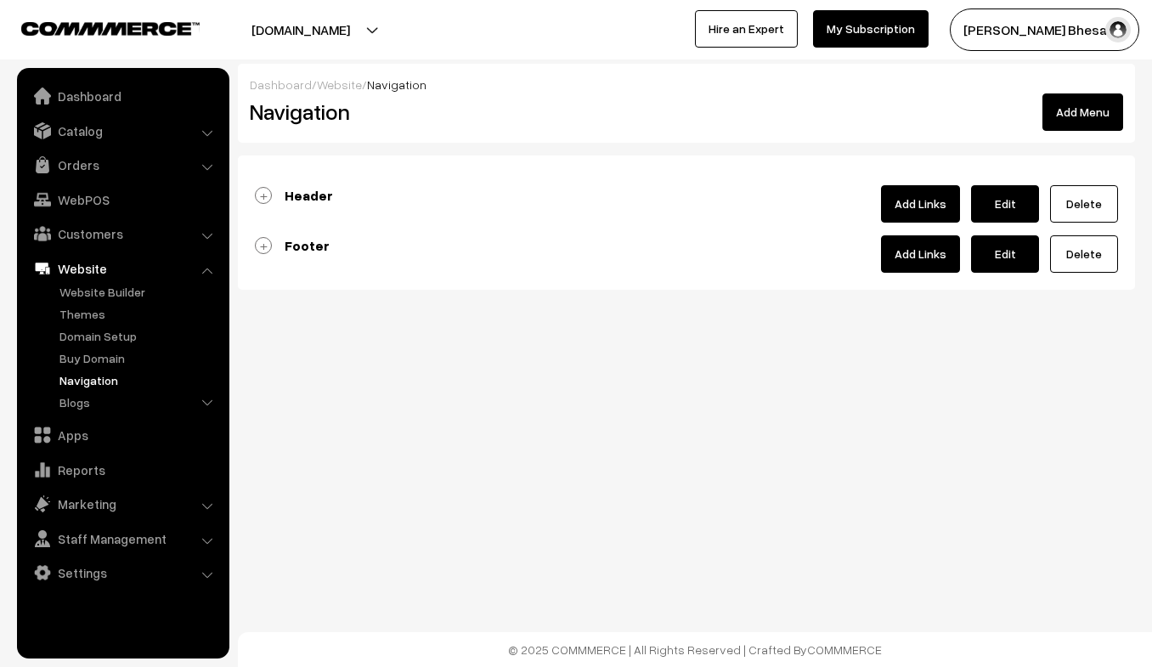
click at [265, 198] on link "Header" at bounding box center [294, 195] width 78 height 17
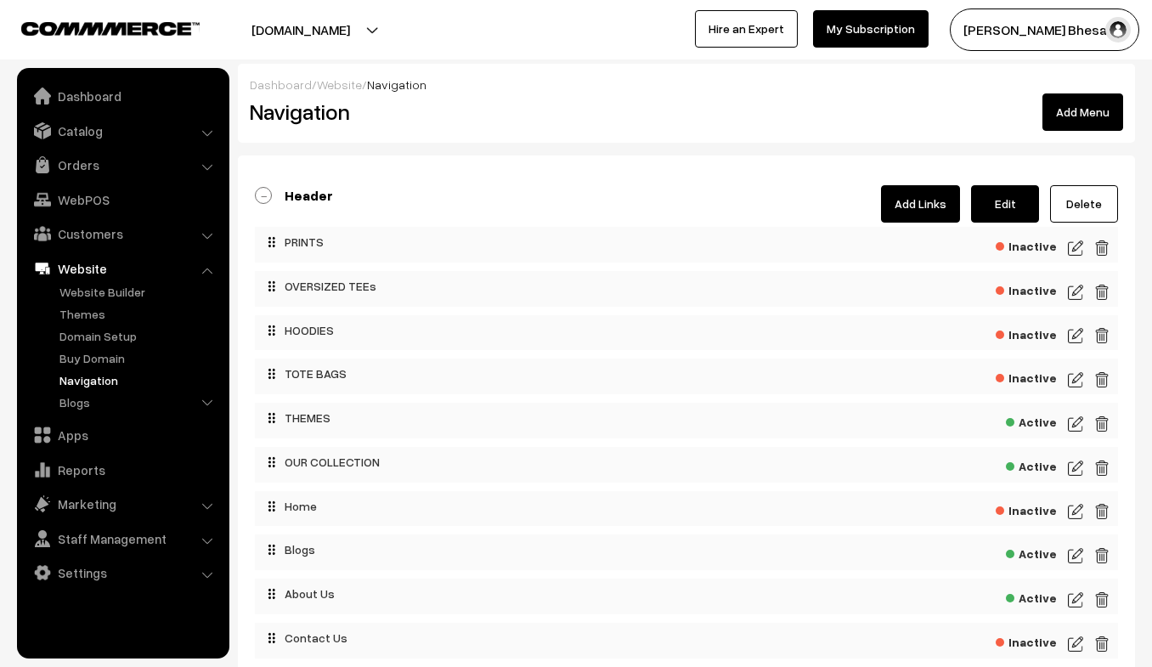
click at [1073, 243] on img at bounding box center [1075, 248] width 15 height 20
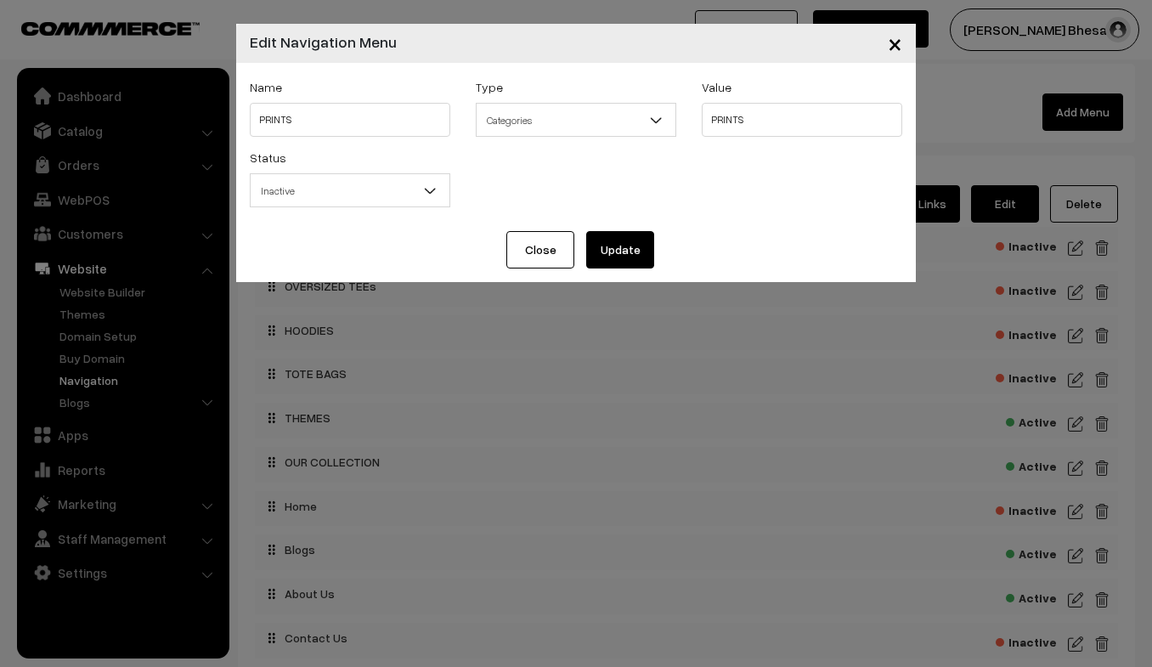
click at [384, 188] on span "Inactive" at bounding box center [350, 191] width 199 height 30
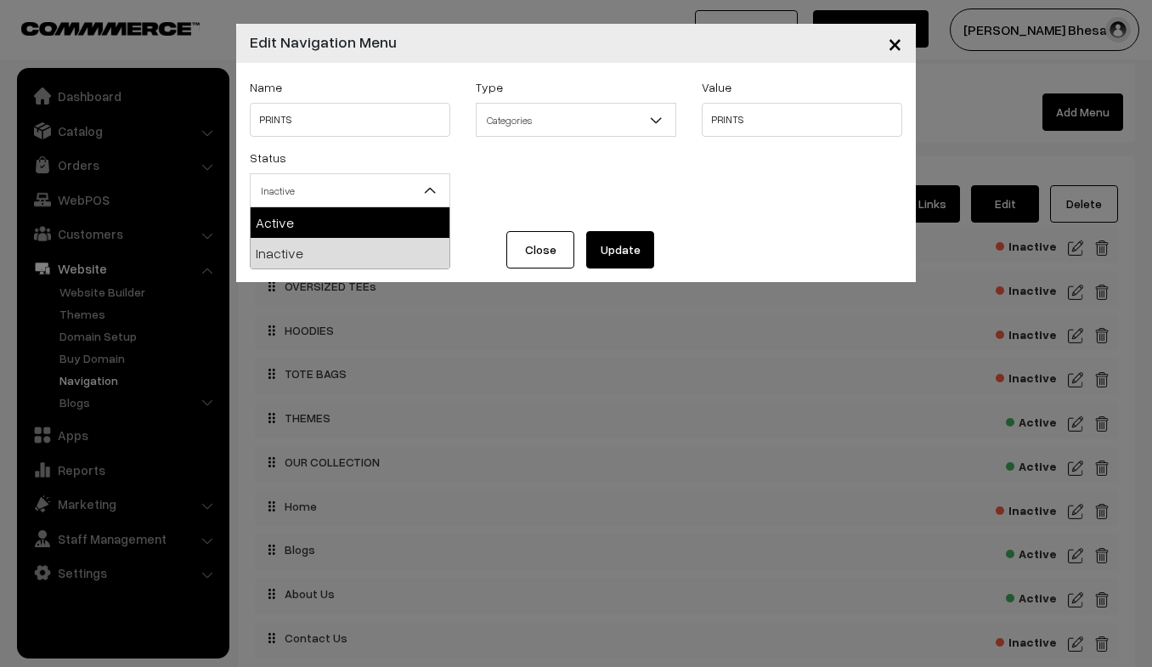
select select "1"
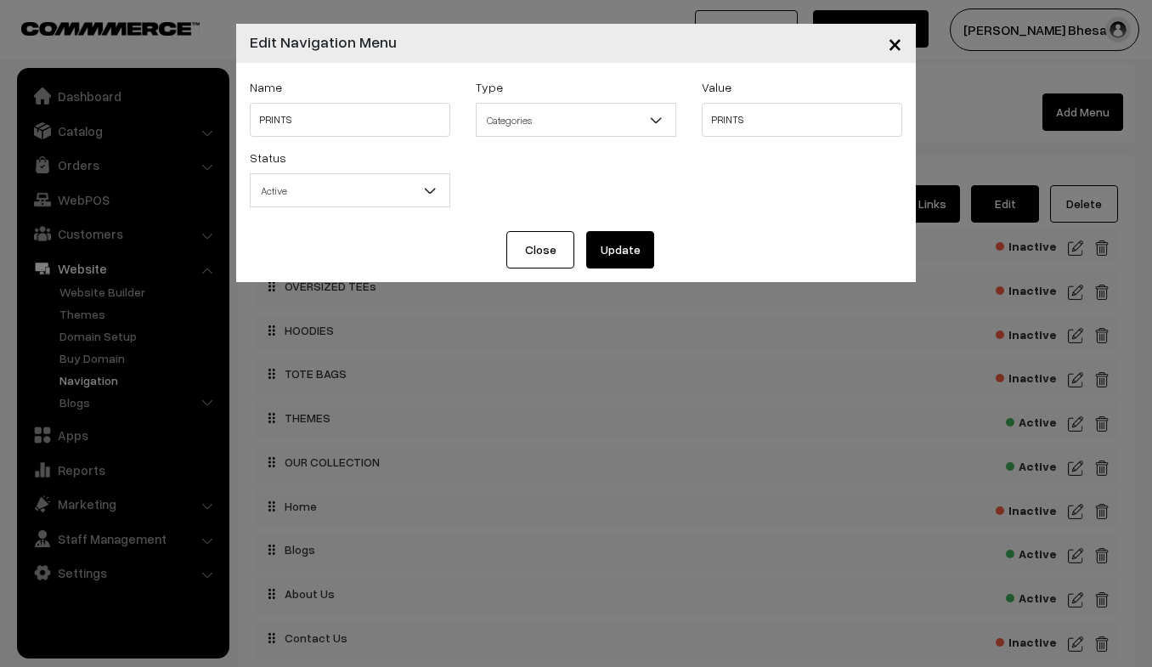
click at [618, 244] on button "Update" at bounding box center [620, 249] width 68 height 37
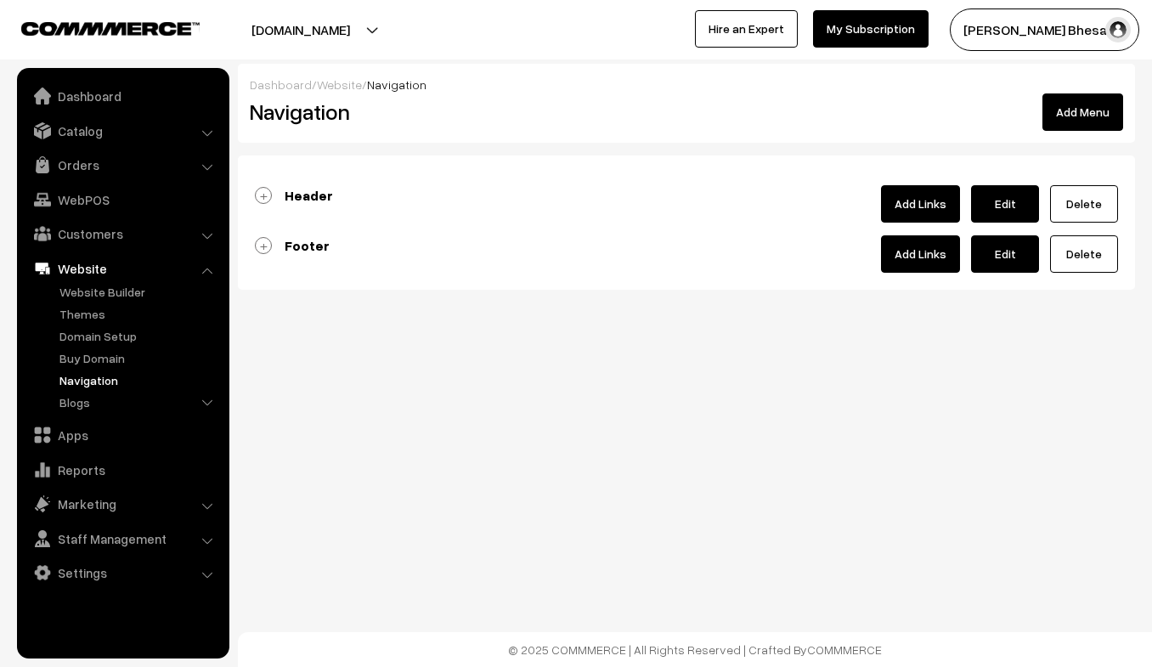
click at [268, 193] on link "Header" at bounding box center [294, 195] width 78 height 17
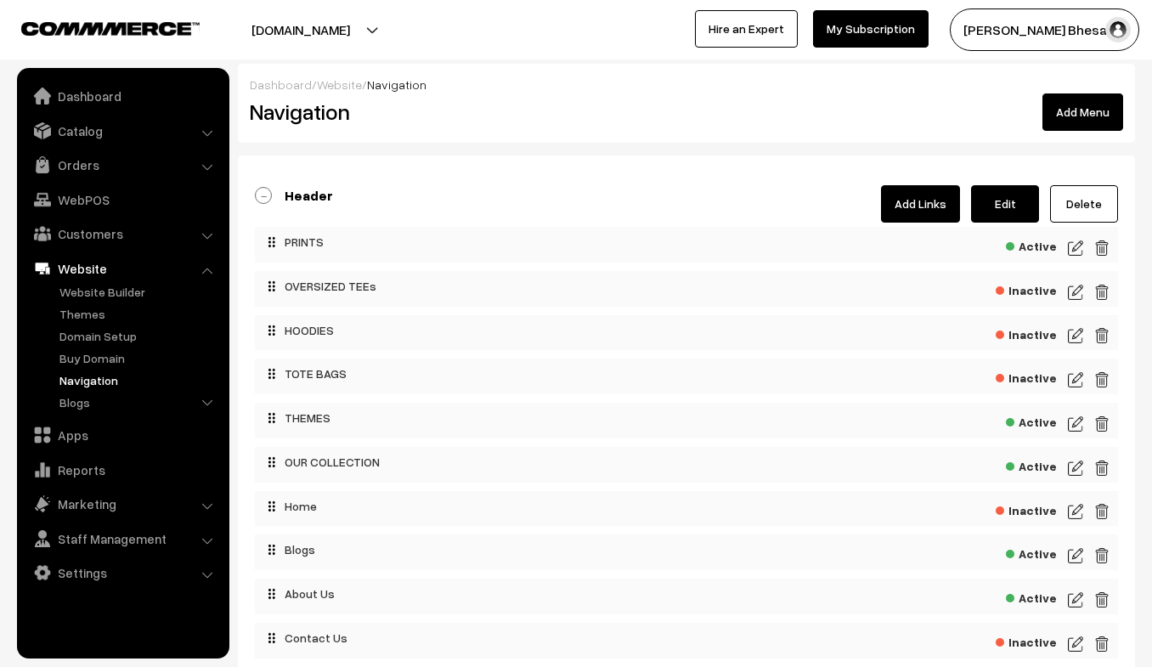
click at [1069, 294] on img at bounding box center [1075, 292] width 15 height 20
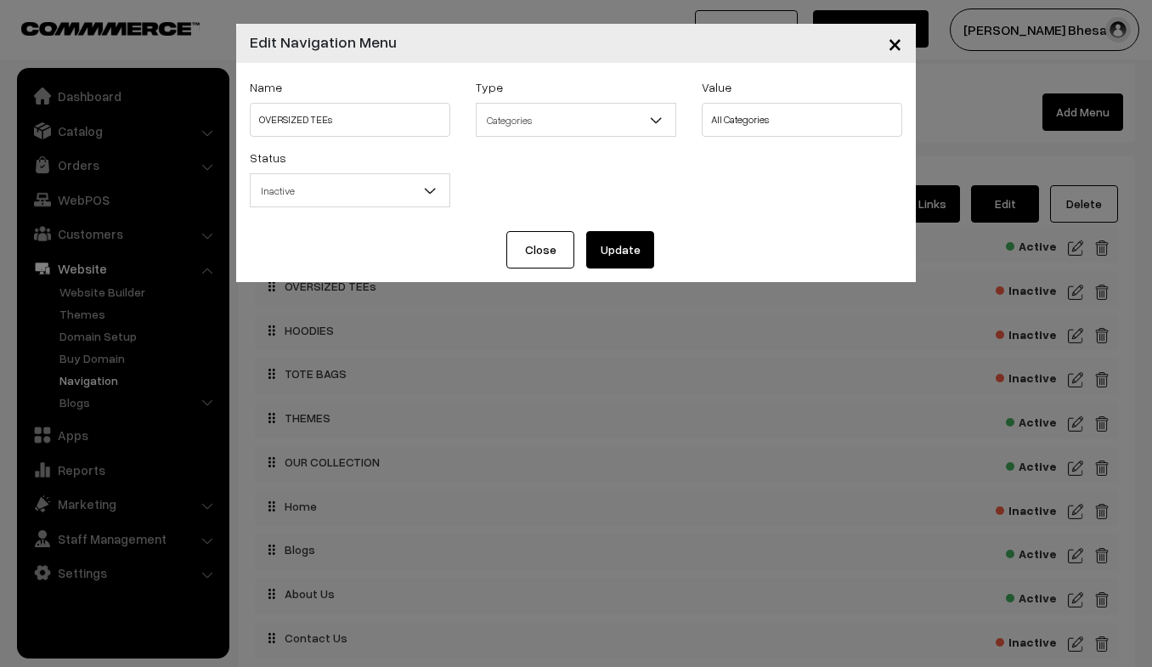
click at [358, 201] on span "Inactive" at bounding box center [350, 191] width 199 height 30
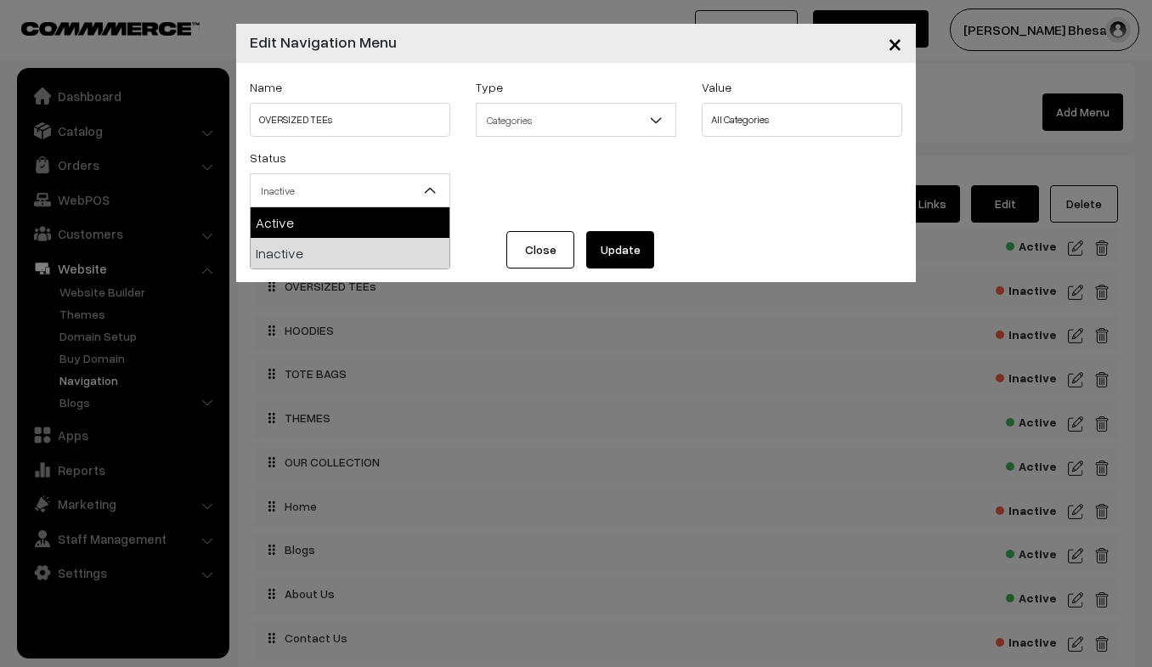
select select "1"
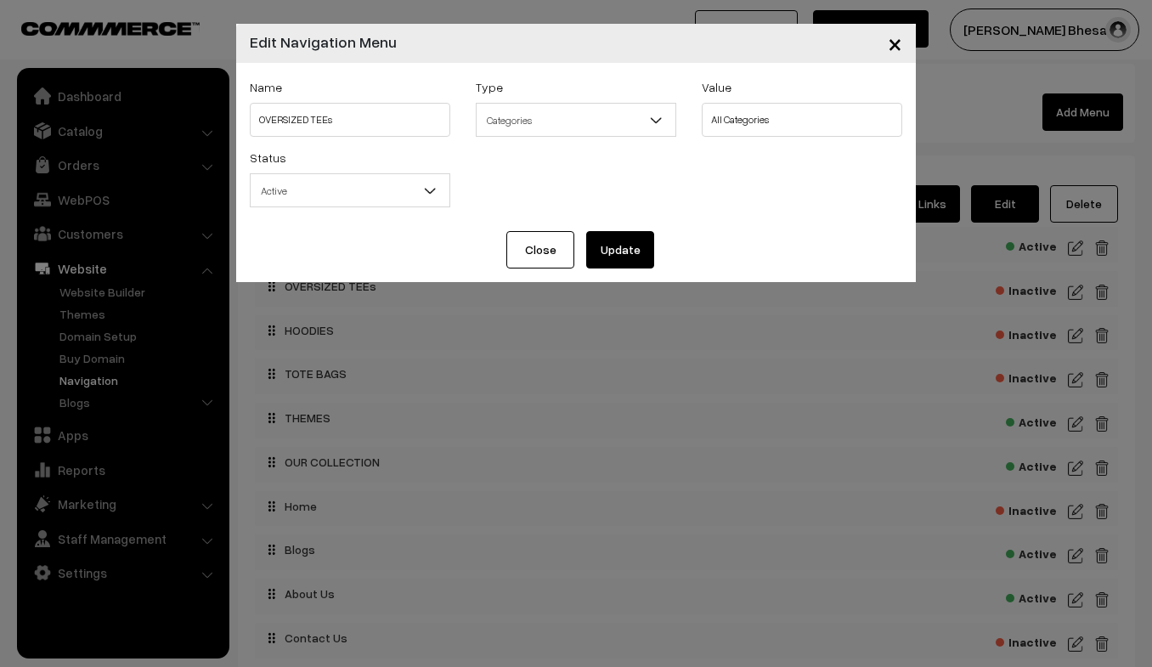
click at [607, 258] on button "Update" at bounding box center [620, 249] width 68 height 37
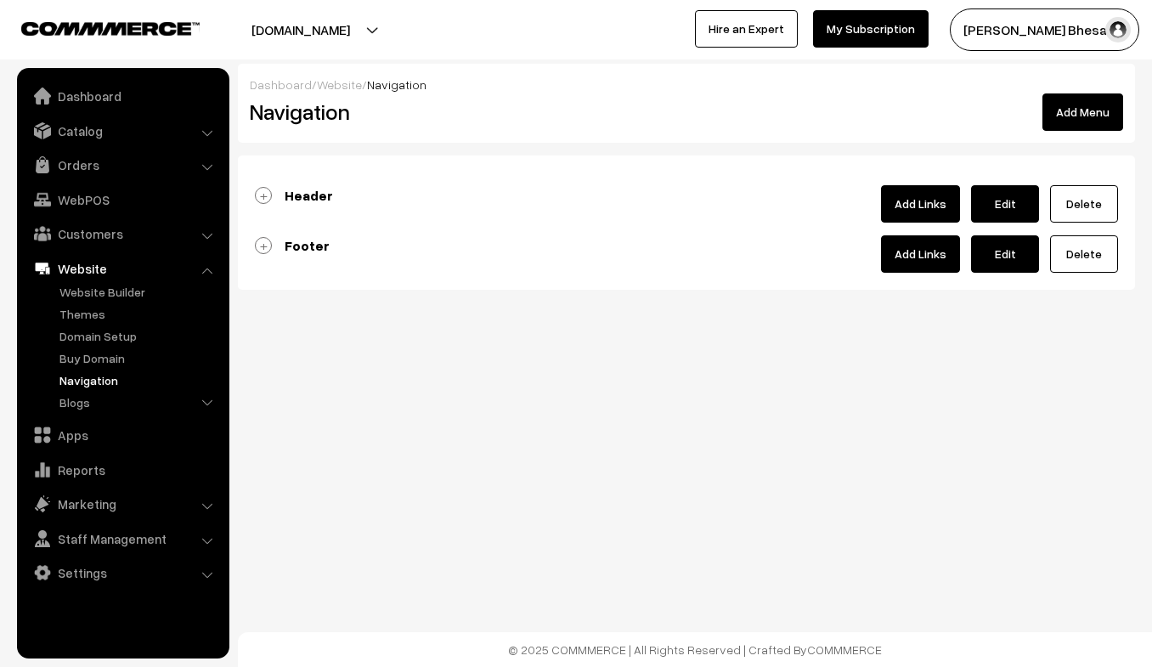
click at [272, 201] on link "Header" at bounding box center [294, 195] width 78 height 17
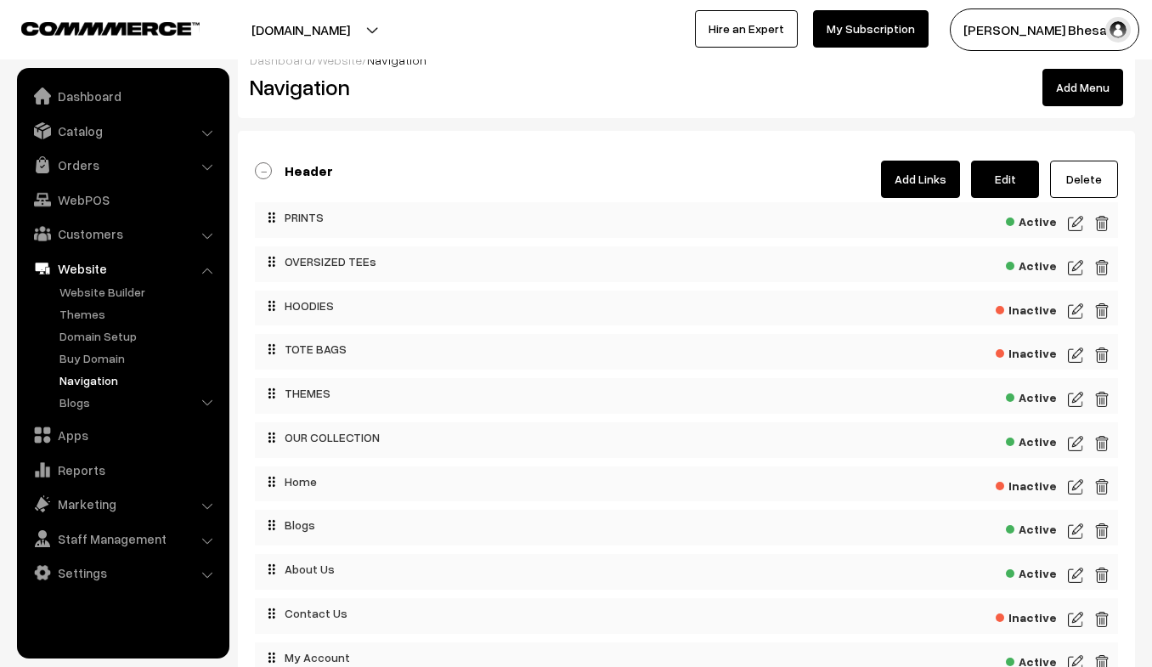
scroll to position [25, 0]
click at [1072, 309] on img at bounding box center [1075, 310] width 15 height 20
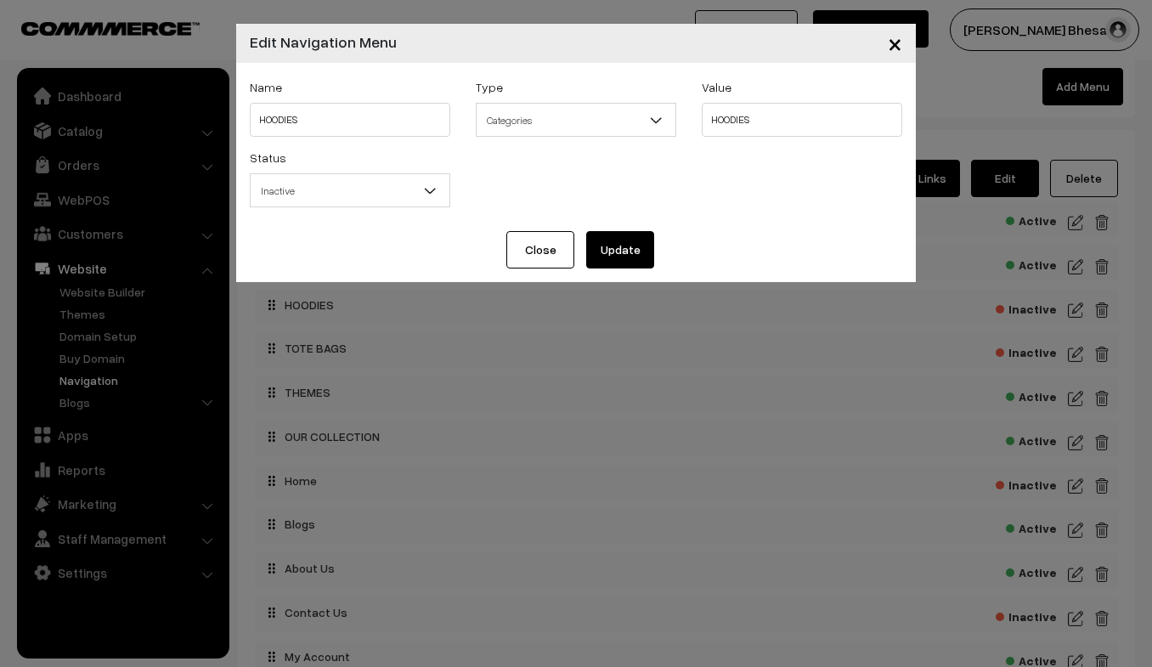
click at [362, 192] on span "Inactive" at bounding box center [350, 191] width 199 height 30
click at [332, 201] on span "Inactive" at bounding box center [350, 191] width 199 height 30
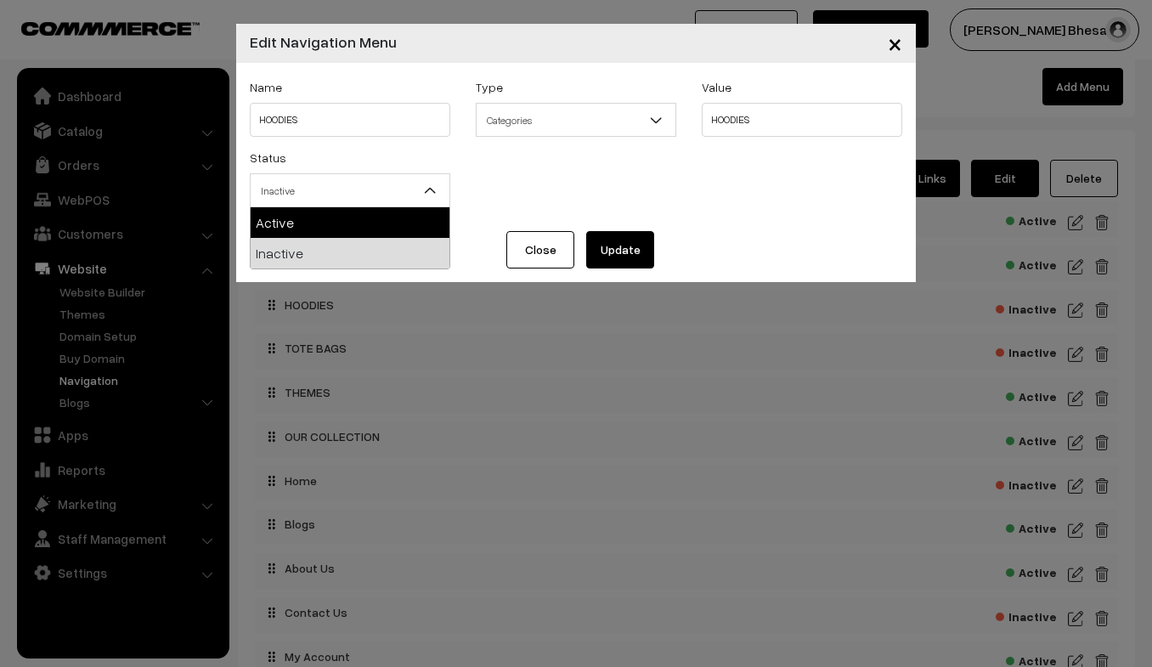
select select "1"
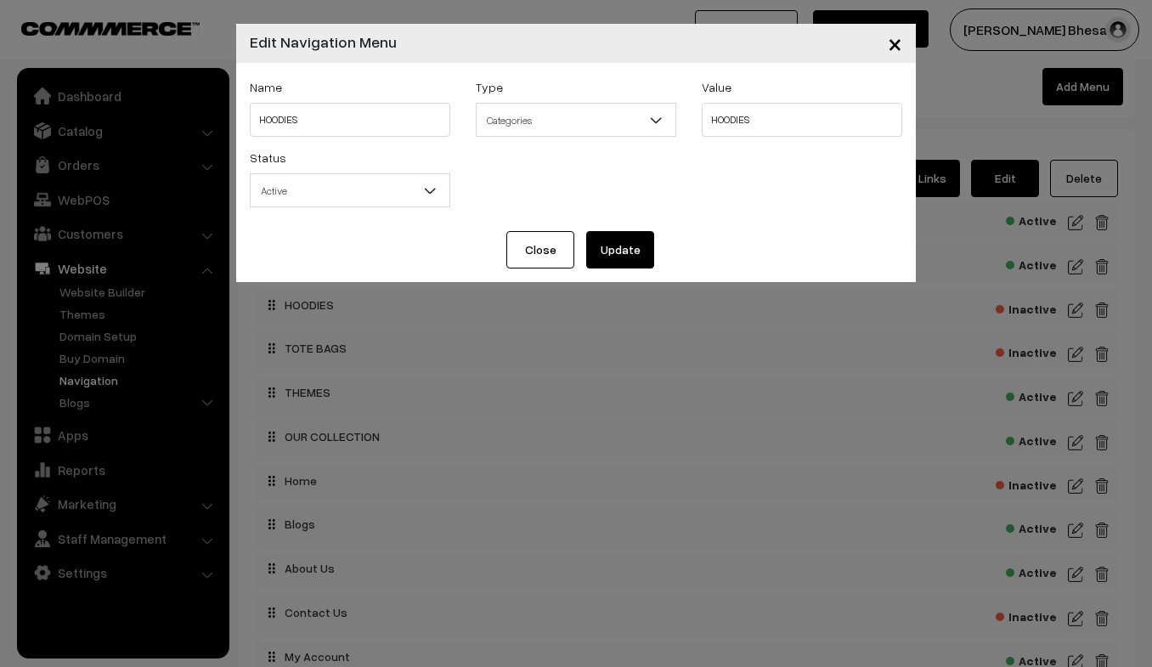
click at [635, 257] on button "Update" at bounding box center [620, 249] width 68 height 37
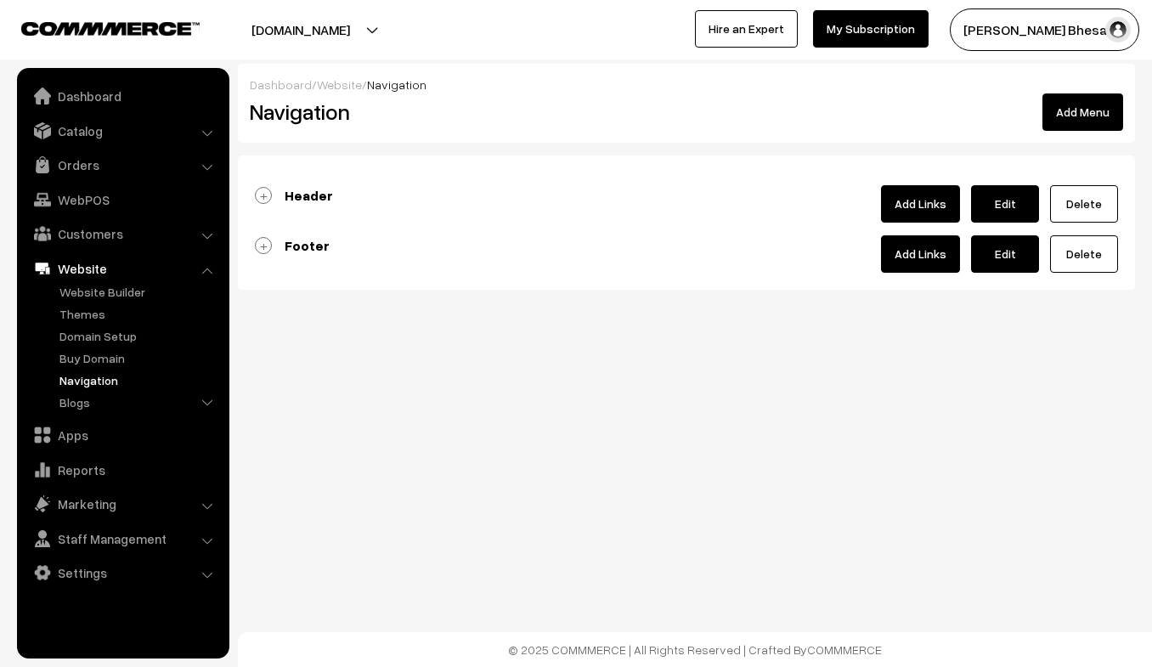
click at [910, 210] on link "Add Links" at bounding box center [920, 203] width 79 height 37
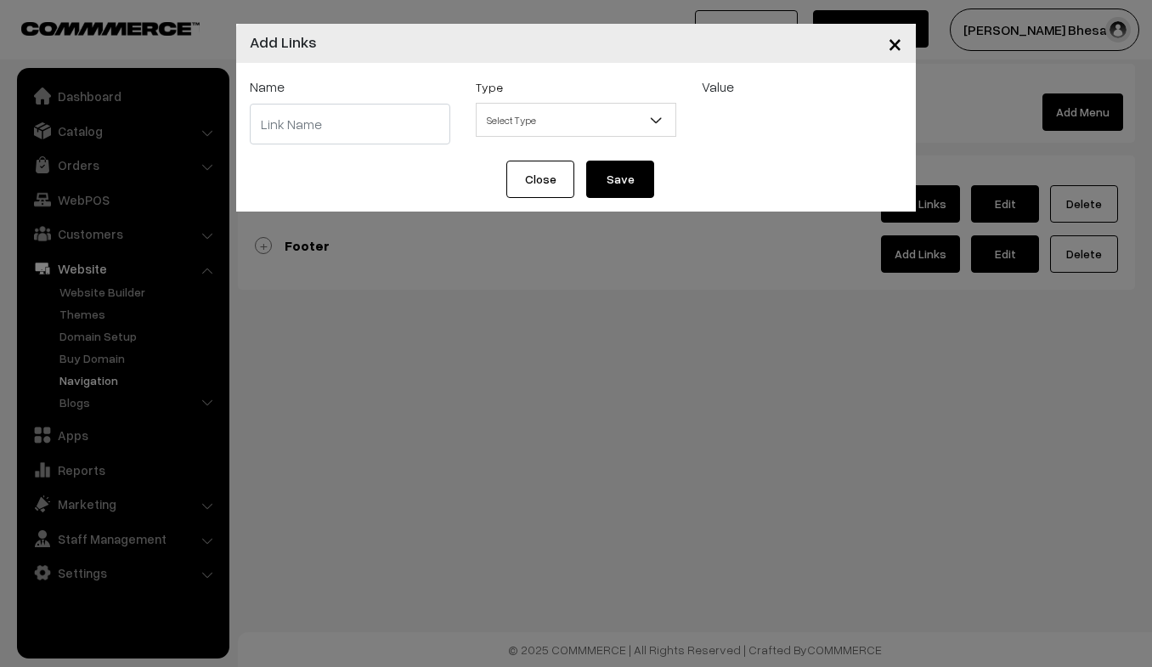
click at [899, 49] on span "×" at bounding box center [895, 42] width 14 height 31
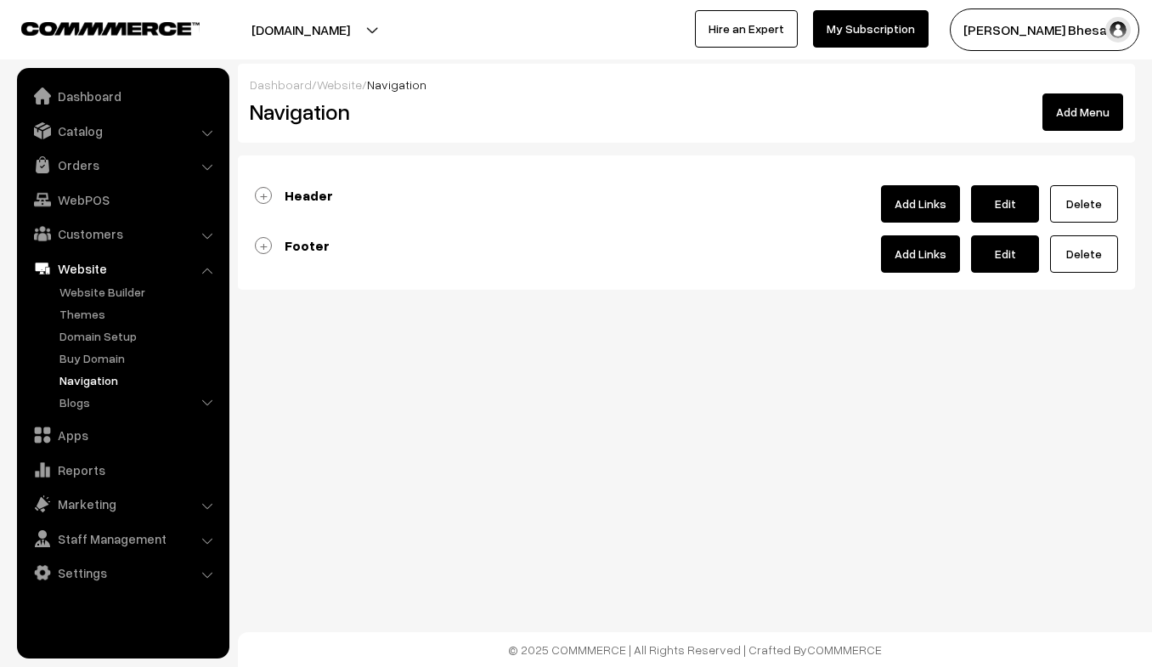
click at [269, 187] on link "Header" at bounding box center [294, 195] width 78 height 17
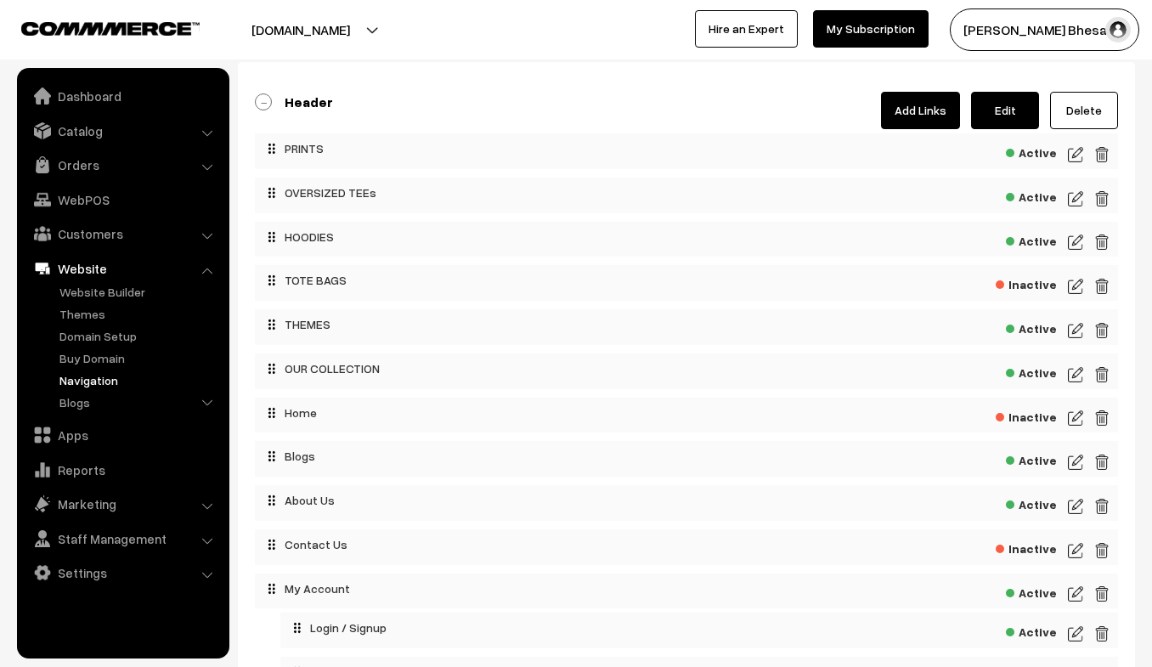
scroll to position [104, 0]
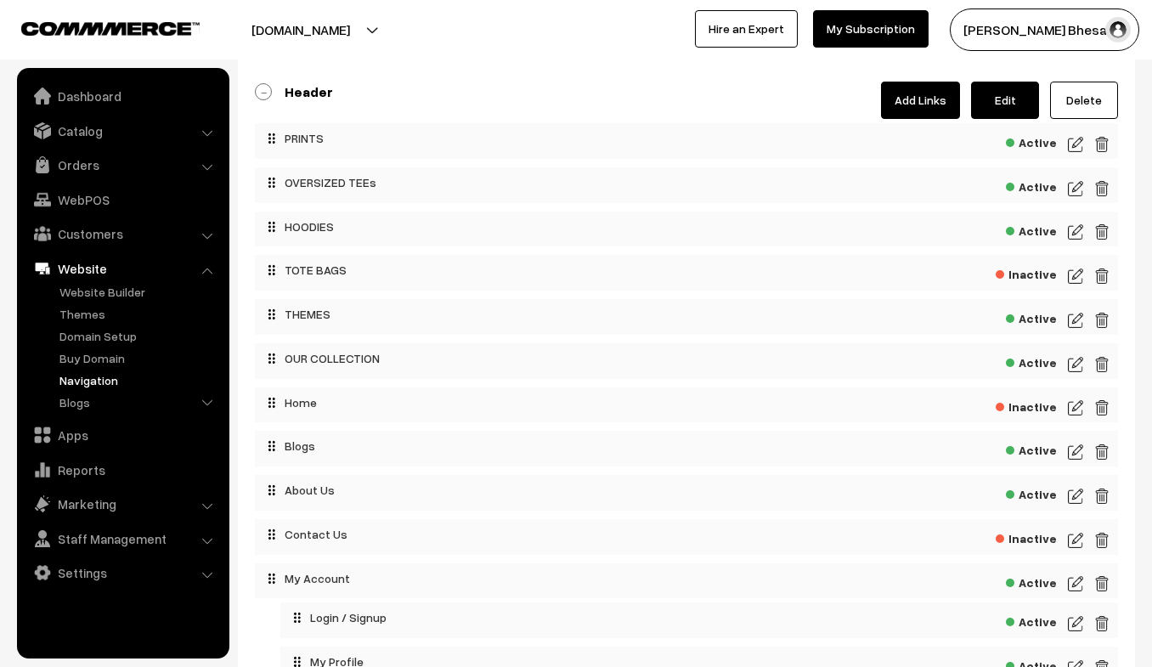
click at [1071, 279] on img at bounding box center [1075, 276] width 15 height 20
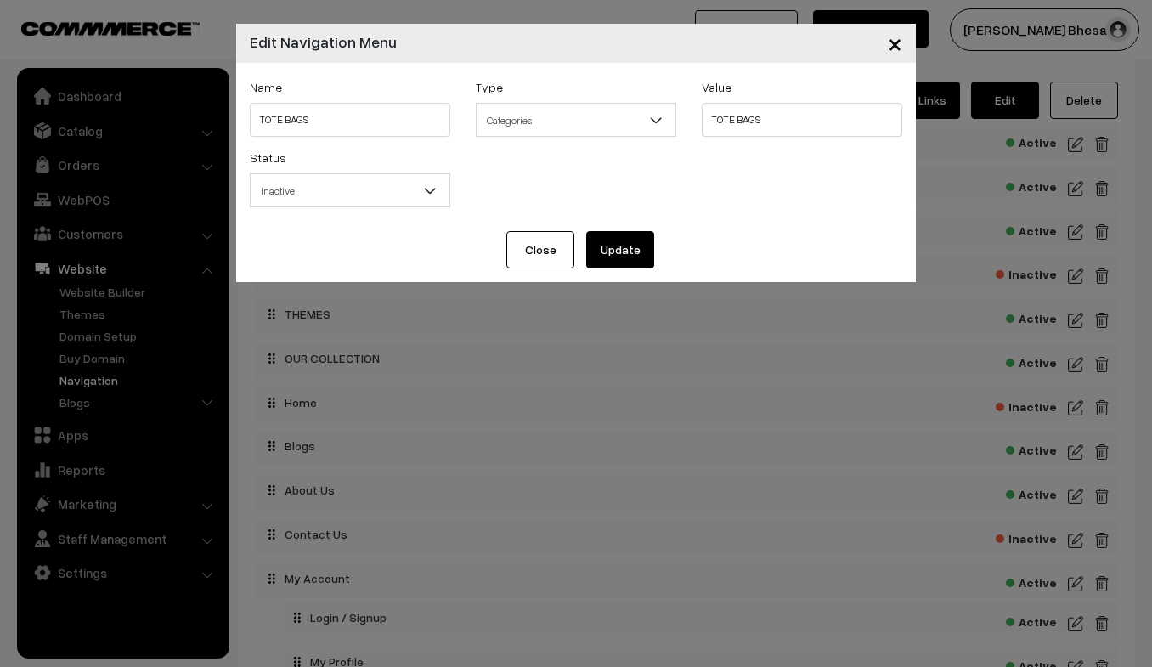
click at [387, 184] on span "Inactive" at bounding box center [350, 191] width 199 height 30
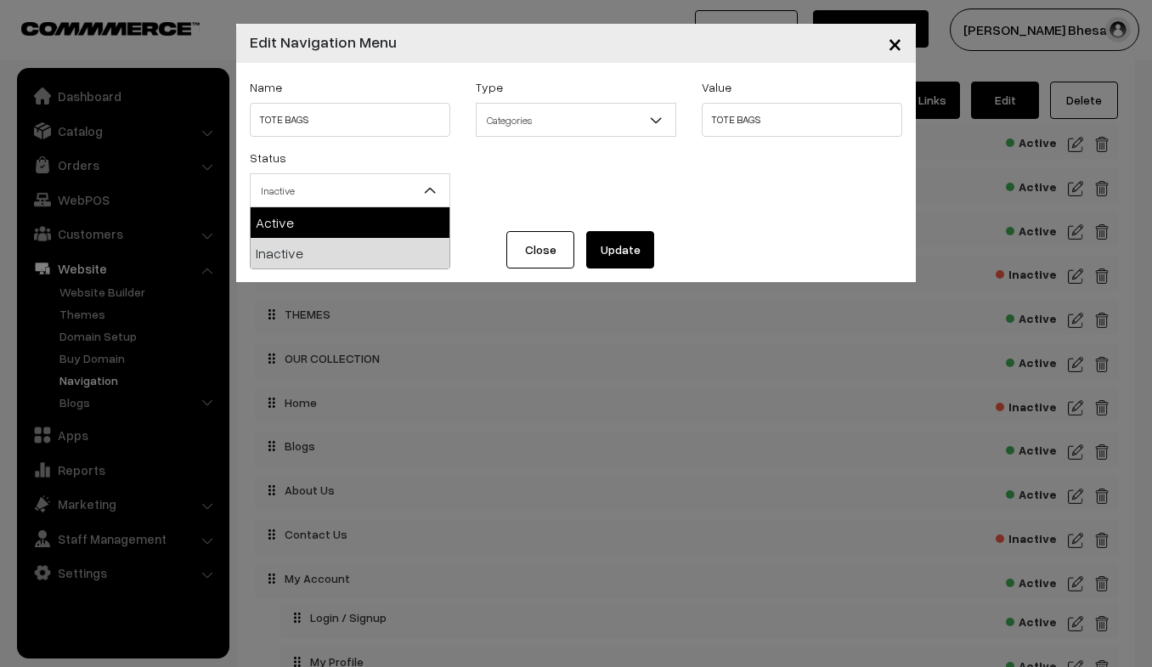
select select "1"
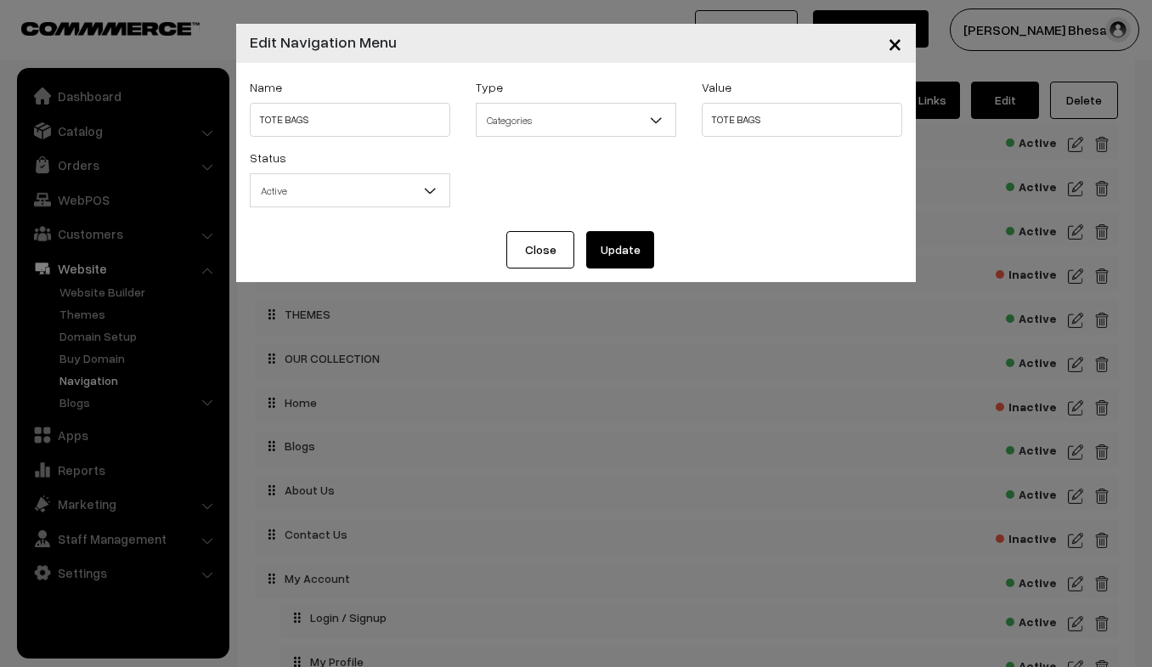
click at [624, 240] on button "Update" at bounding box center [620, 249] width 68 height 37
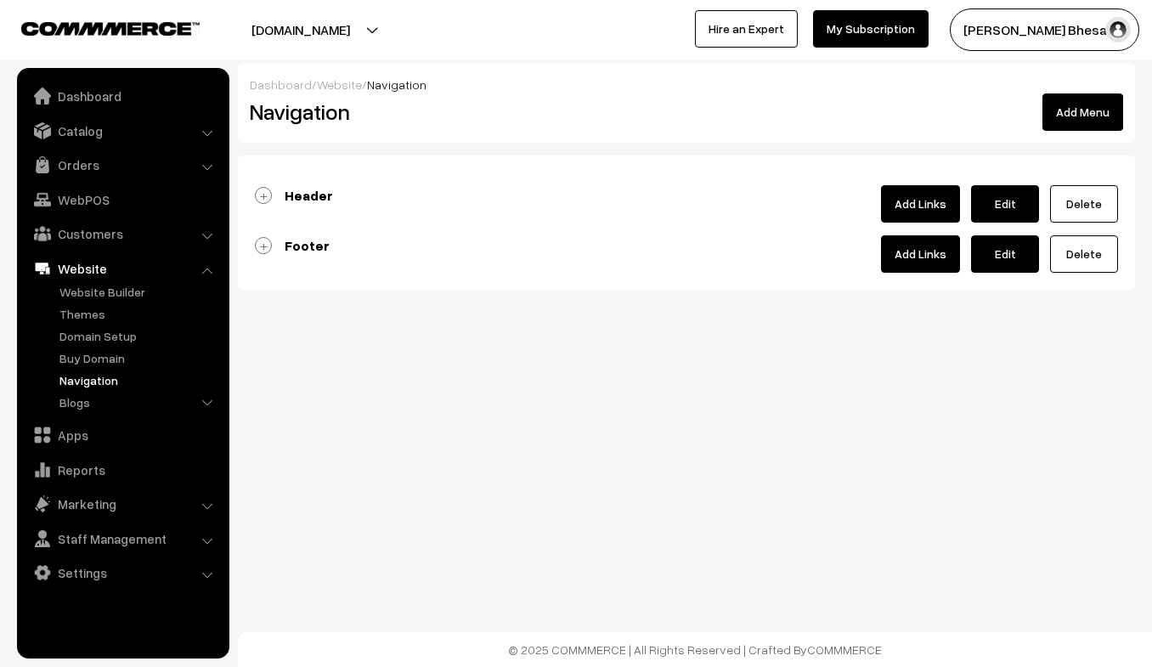
click at [262, 196] on link "Header" at bounding box center [294, 195] width 78 height 17
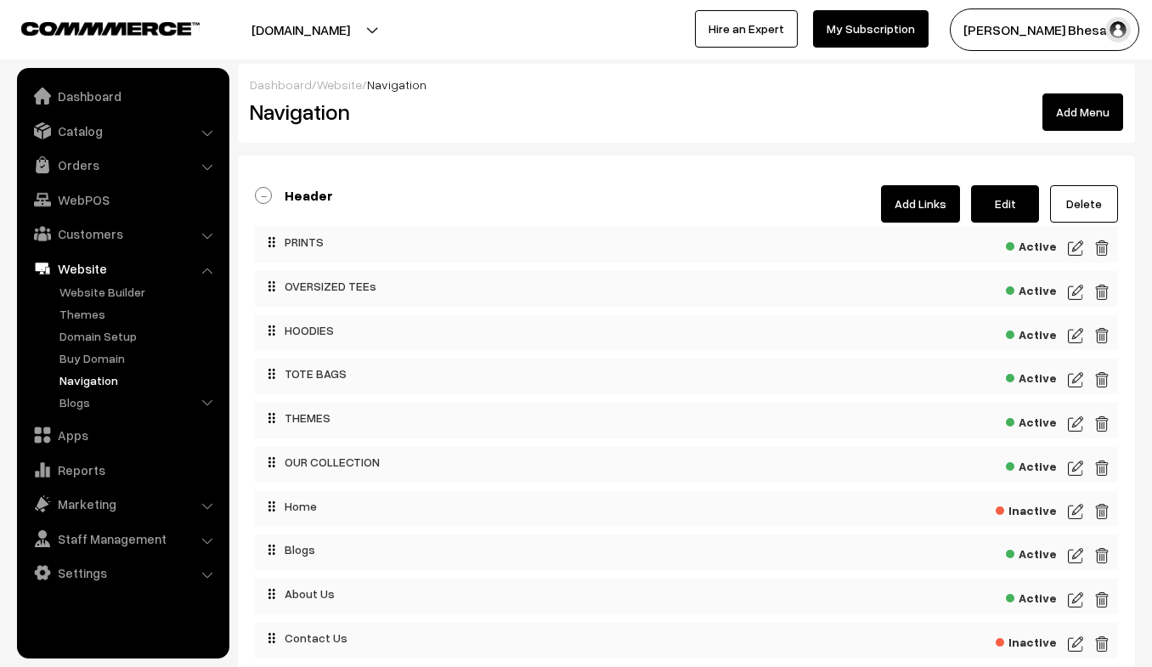
click at [1070, 295] on img at bounding box center [1075, 292] width 15 height 20
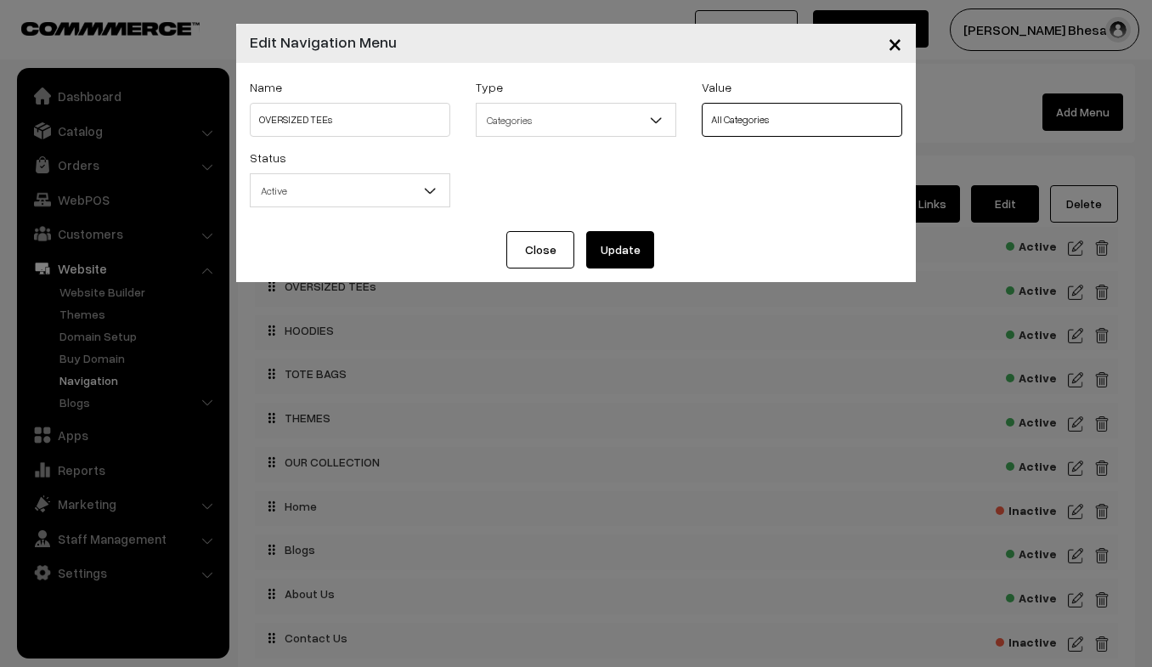
click at [731, 122] on select "All Categories PRINTS TSHIRT HOODIES TOTE BAGS ACCESSORIES u ok ? My favourites…" at bounding box center [802, 120] width 201 height 34
select select "26"
click at [702, 103] on select "All Categories PRINTS TSHIRT HOODIES TOTE BAGS ACCESSORIES u ok ? My favourites…" at bounding box center [802, 120] width 201 height 34
click at [583, 119] on span "Categories" at bounding box center [576, 120] width 199 height 30
click at [827, 192] on div "Status Active Inactive Active" at bounding box center [576, 182] width 678 height 71
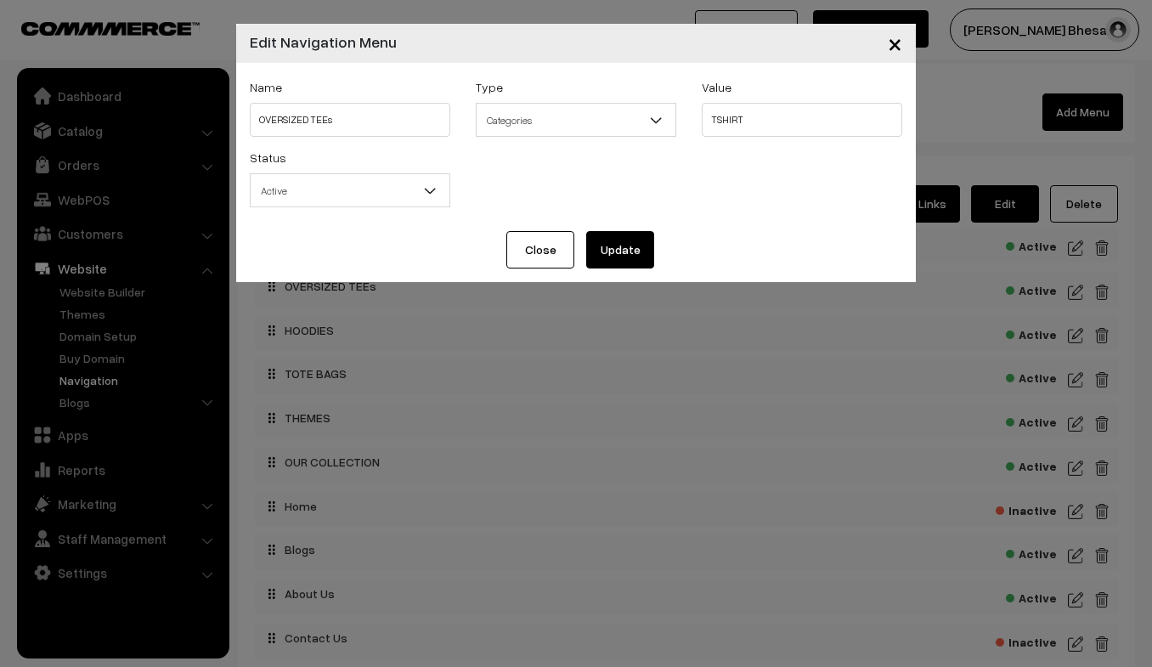
click at [616, 246] on button "Update" at bounding box center [620, 249] width 68 height 37
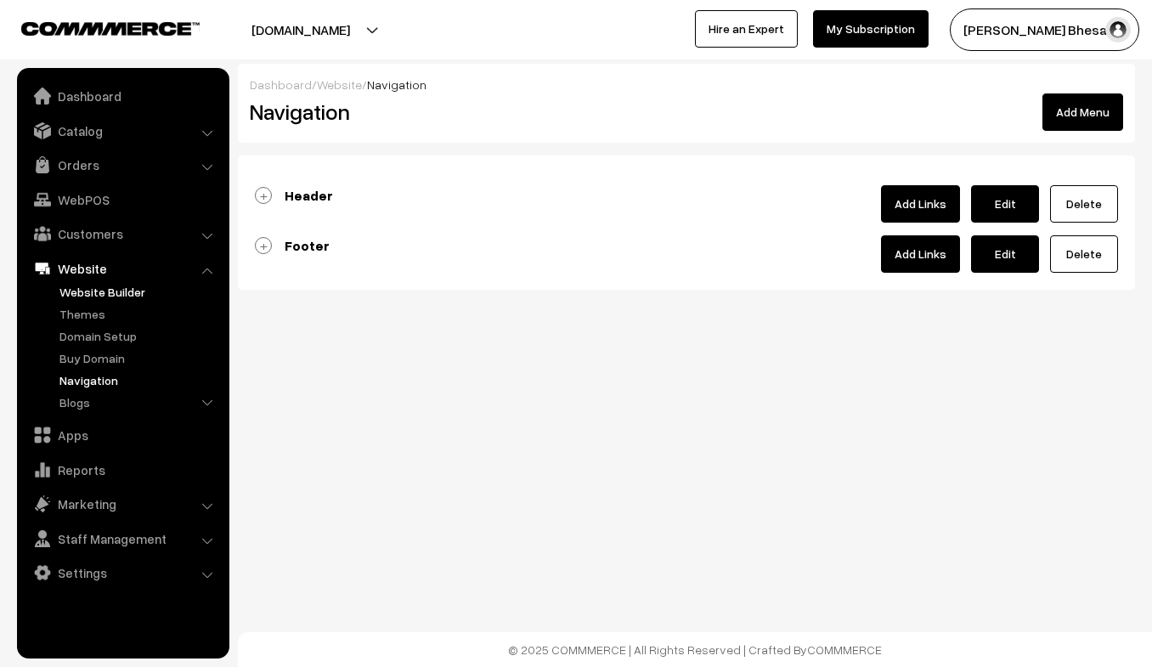
click at [118, 292] on link "Website Builder" at bounding box center [139, 292] width 168 height 18
